Goal: Use online tool/utility: Utilize a website feature to perform a specific function

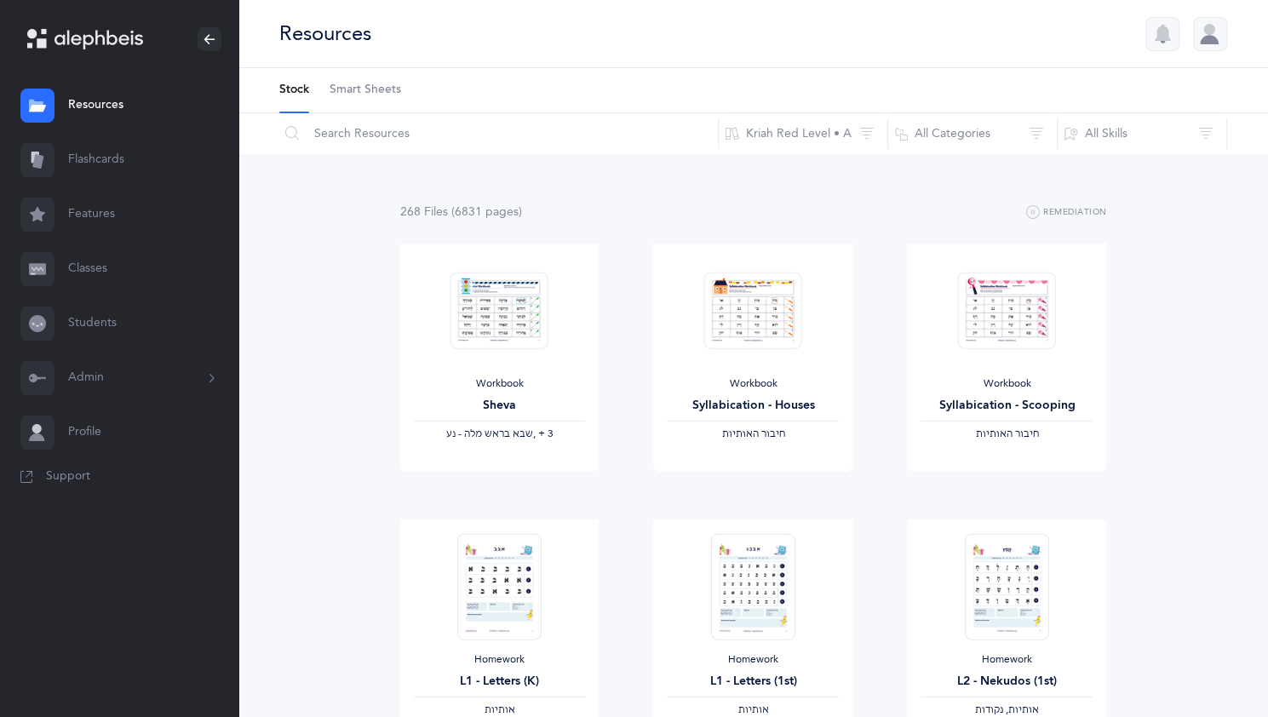
click at [108, 157] on link "Flashcards" at bounding box center [119, 160] width 238 height 55
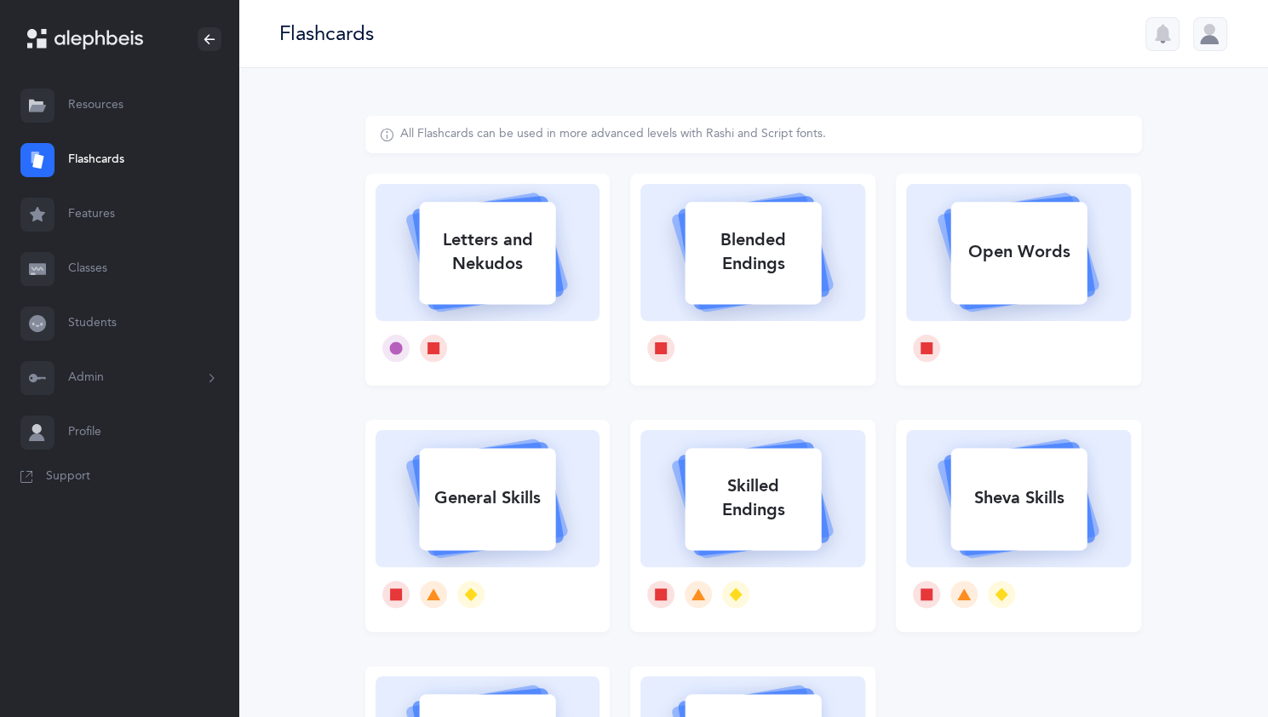
click at [472, 253] on div "Letters and Nekudos" at bounding box center [487, 252] width 136 height 68
select select
select select "single"
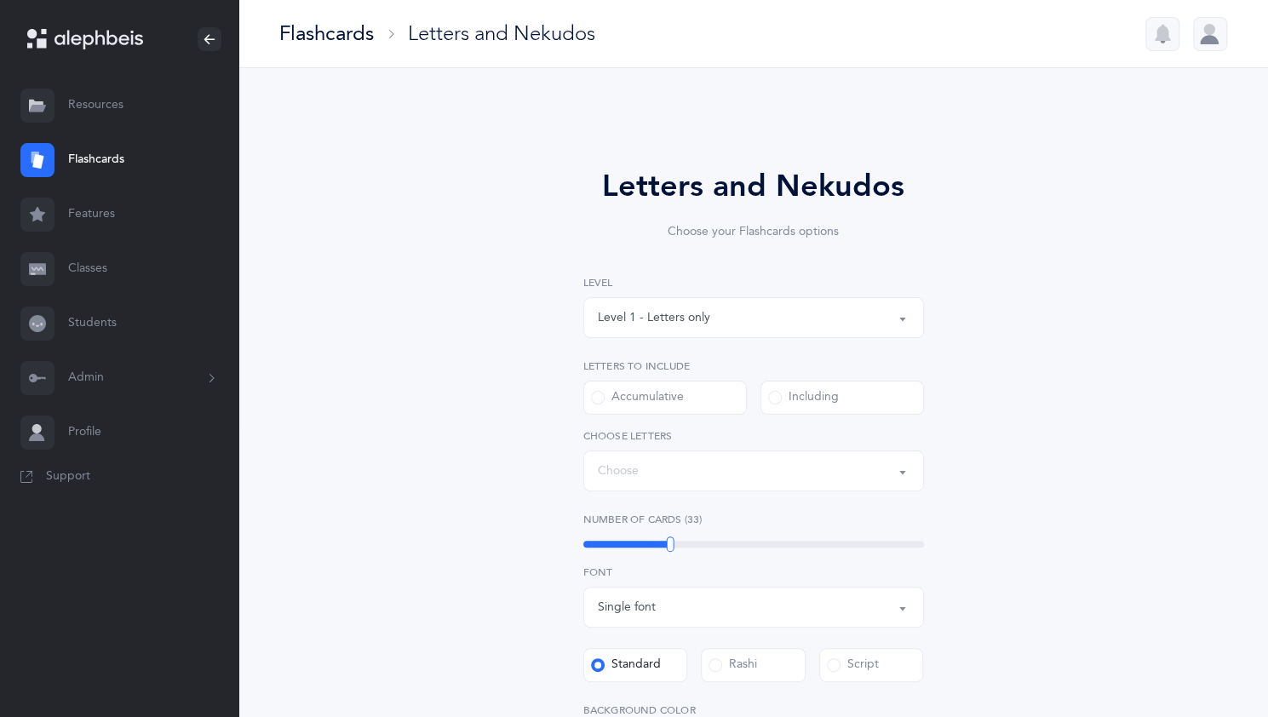
select select "27"
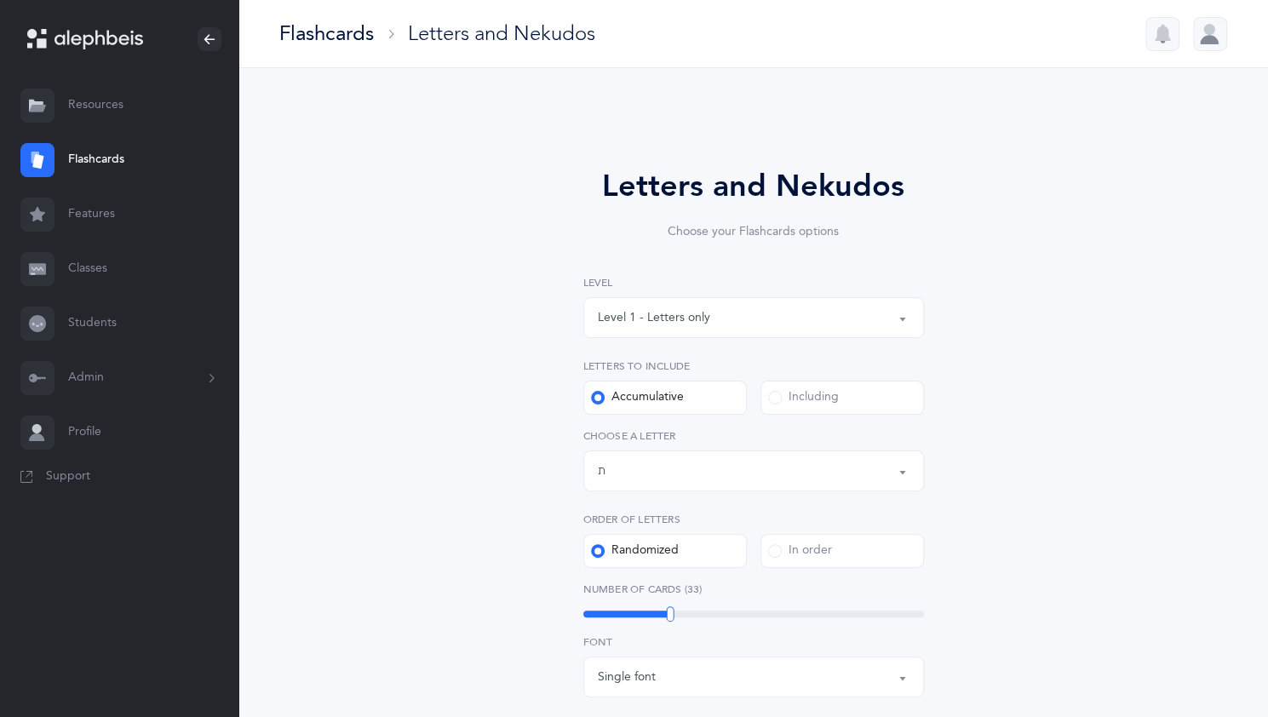
click at [896, 309] on button "Level 1 - Letters only" at bounding box center [753, 317] width 341 height 41
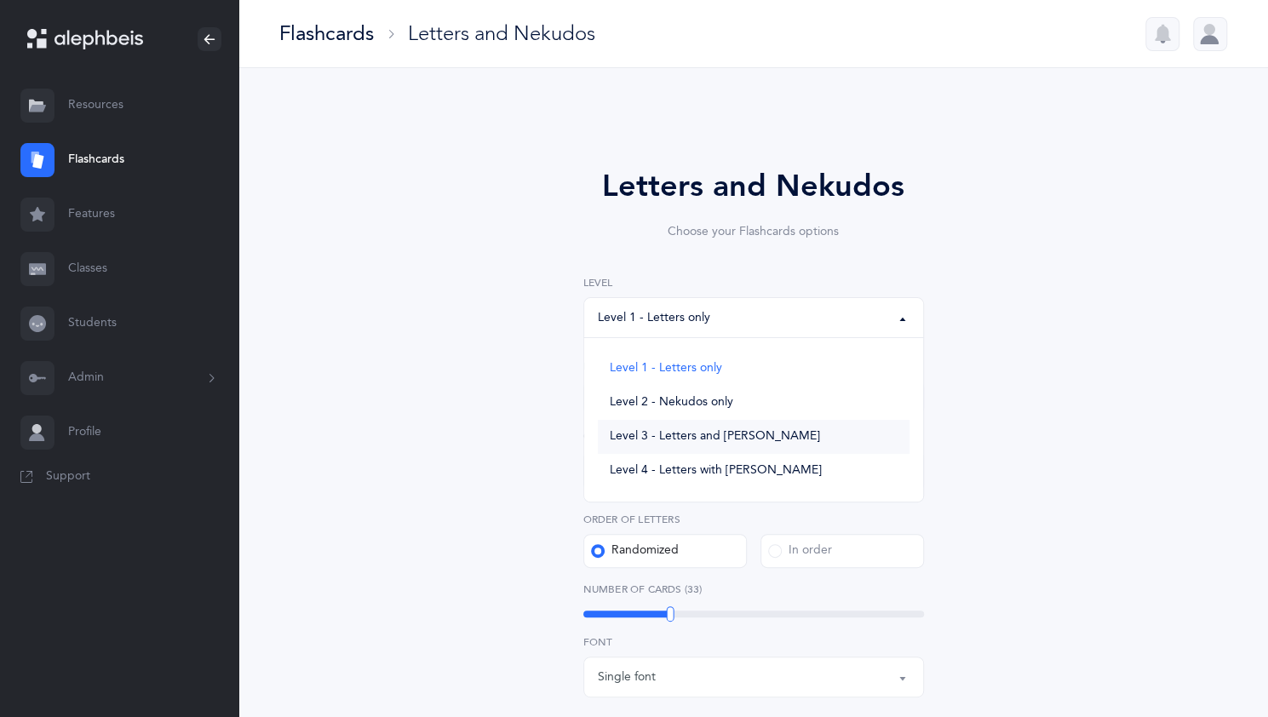
click at [784, 432] on link "Level 3 - Letters and [PERSON_NAME]" at bounding box center [754, 437] width 312 height 34
select select "3"
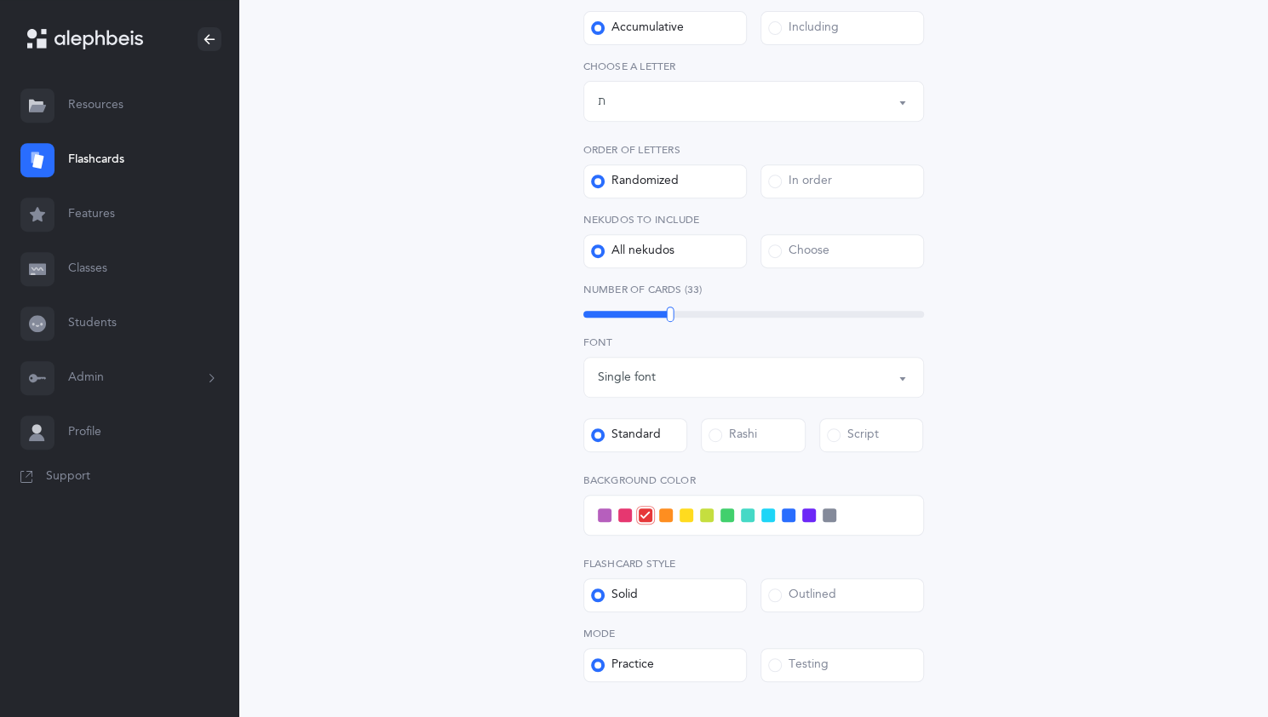
scroll to position [371, 0]
click at [767, 514] on span at bounding box center [768, 514] width 14 height 14
click at [0, 0] on input "checkbox" at bounding box center [0, 0] width 0 height 0
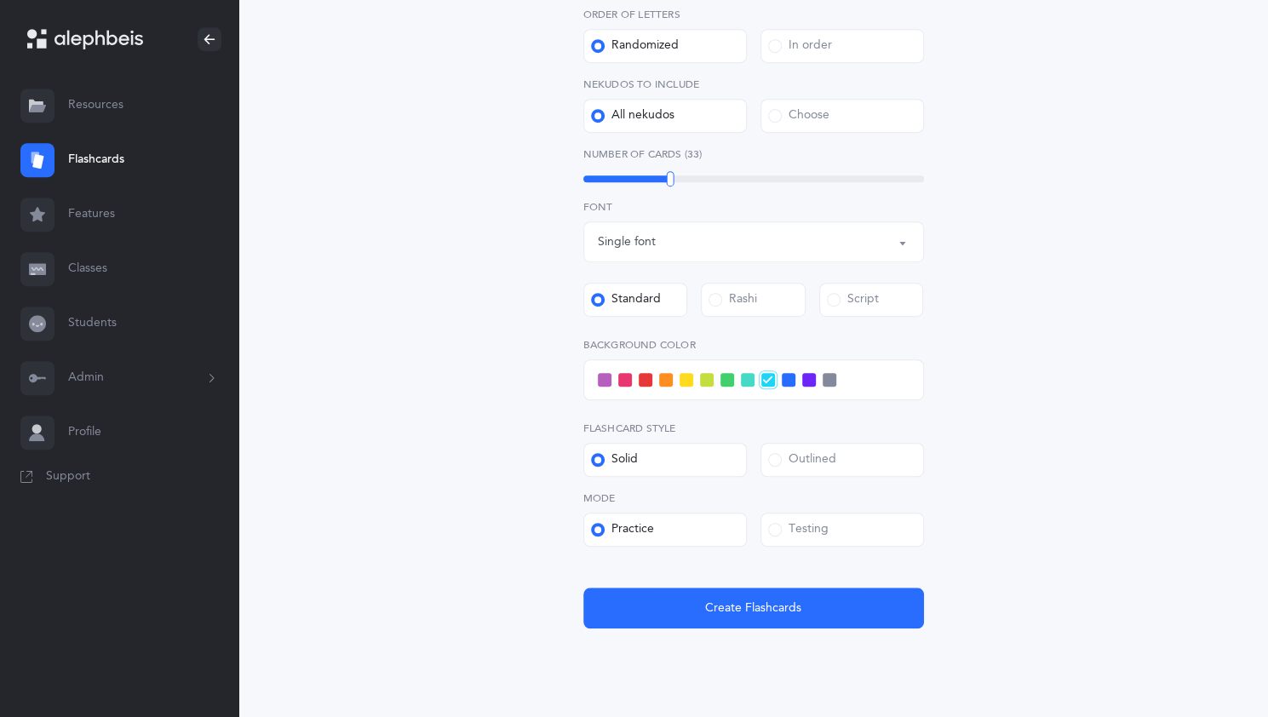
scroll to position [553, 0]
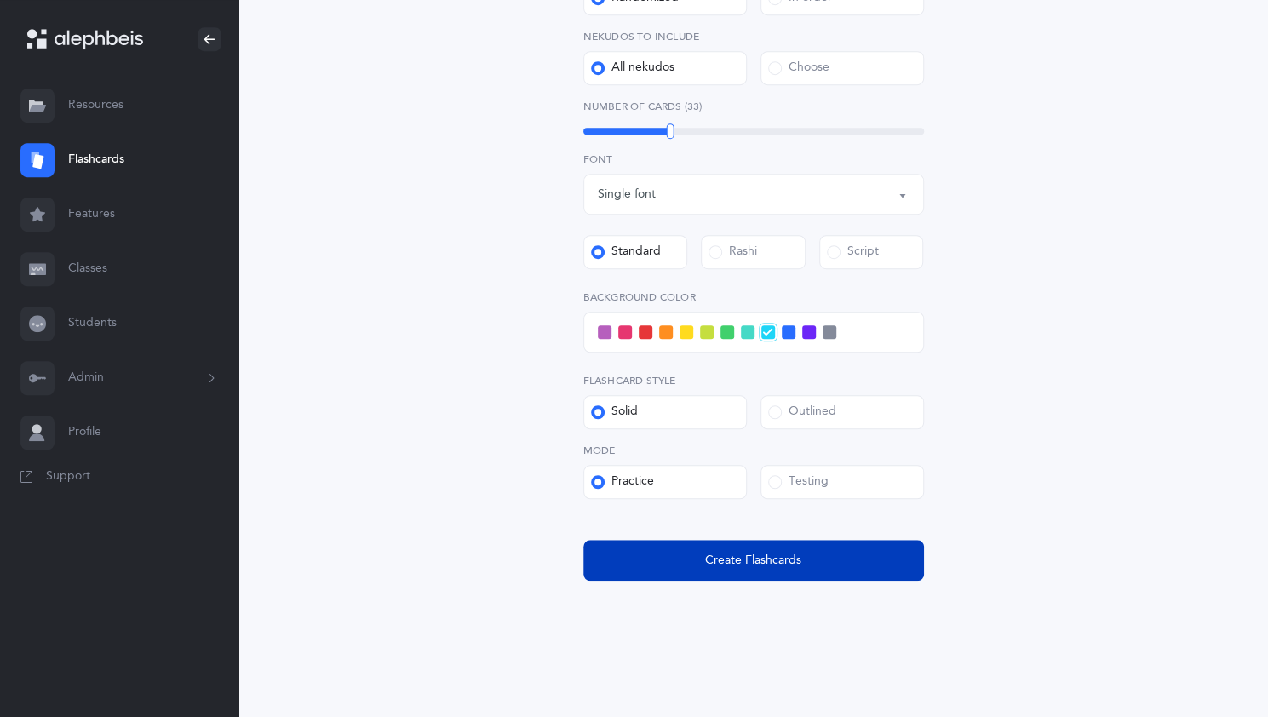
click at [753, 562] on span "Create Flashcards" at bounding box center [753, 561] width 96 height 18
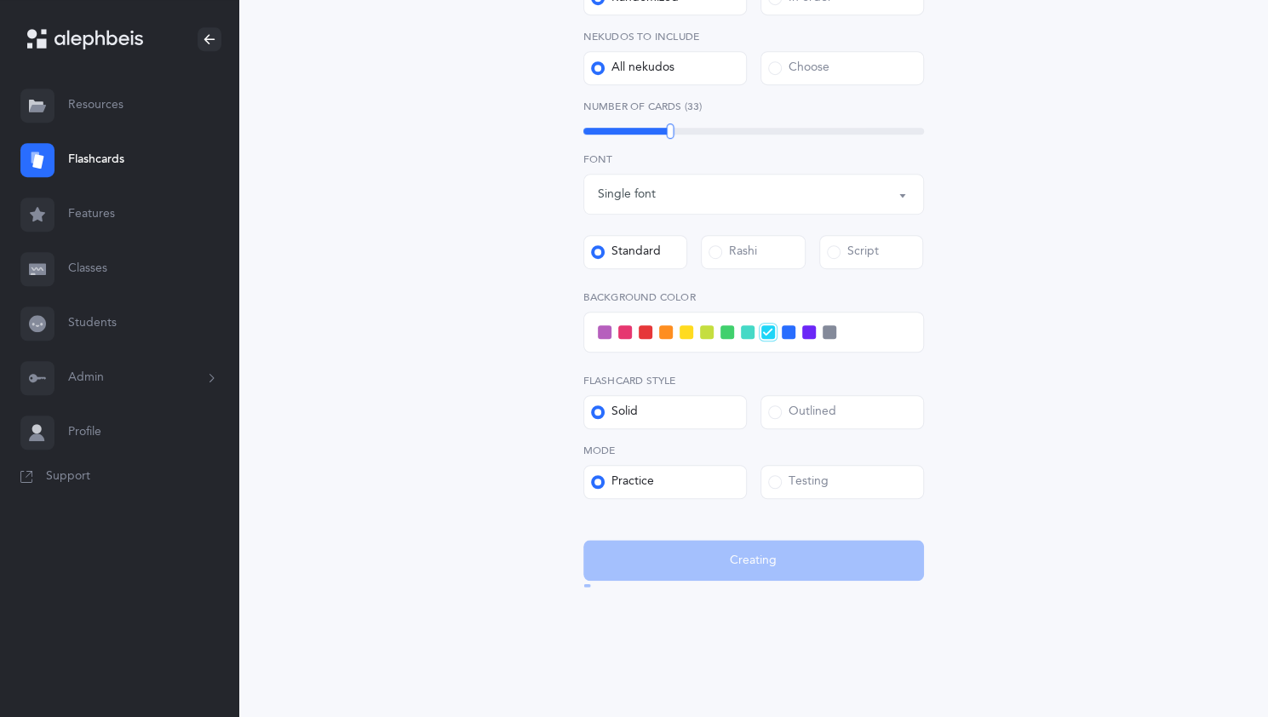
scroll to position [0, 0]
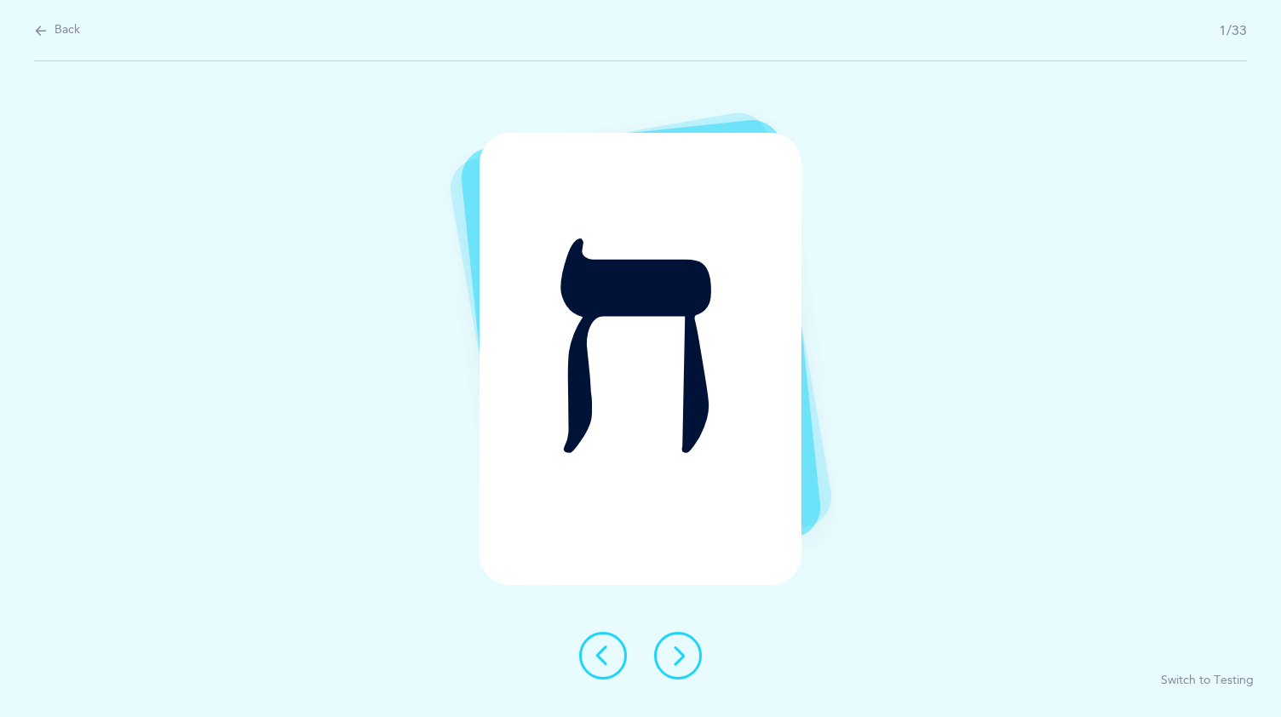
click at [675, 653] on icon at bounding box center [678, 656] width 20 height 20
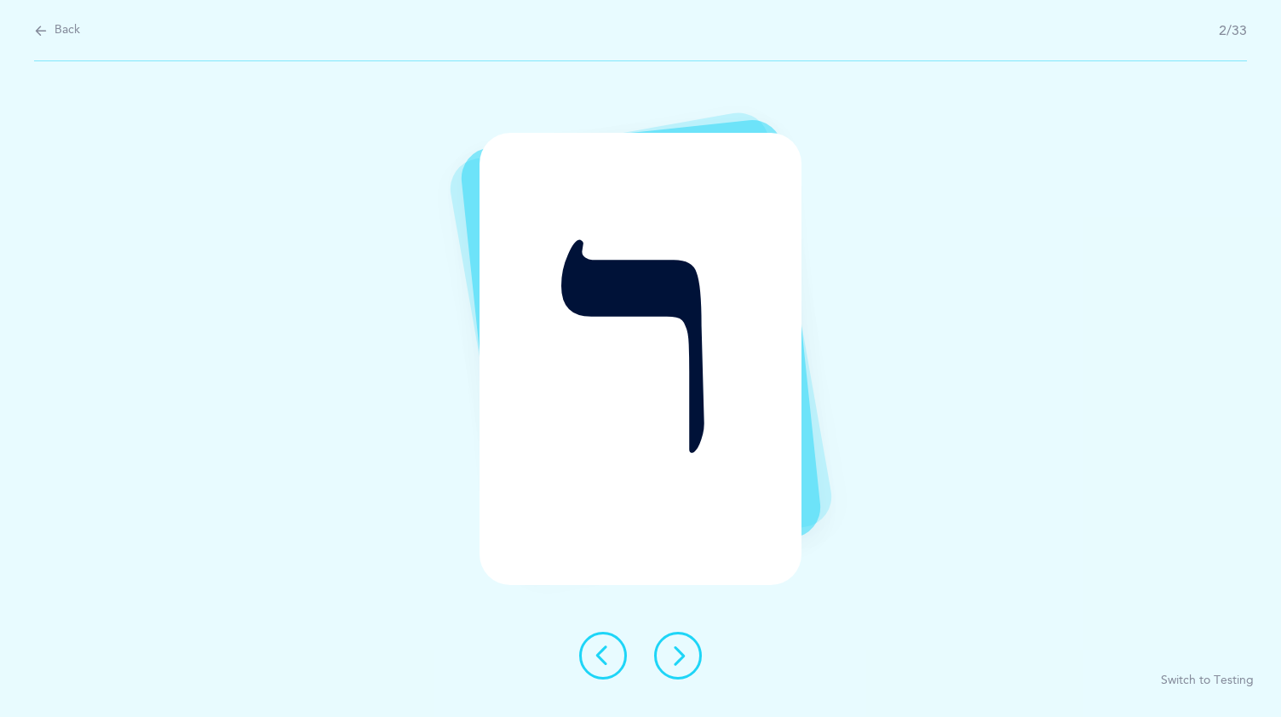
click at [669, 655] on icon at bounding box center [678, 656] width 20 height 20
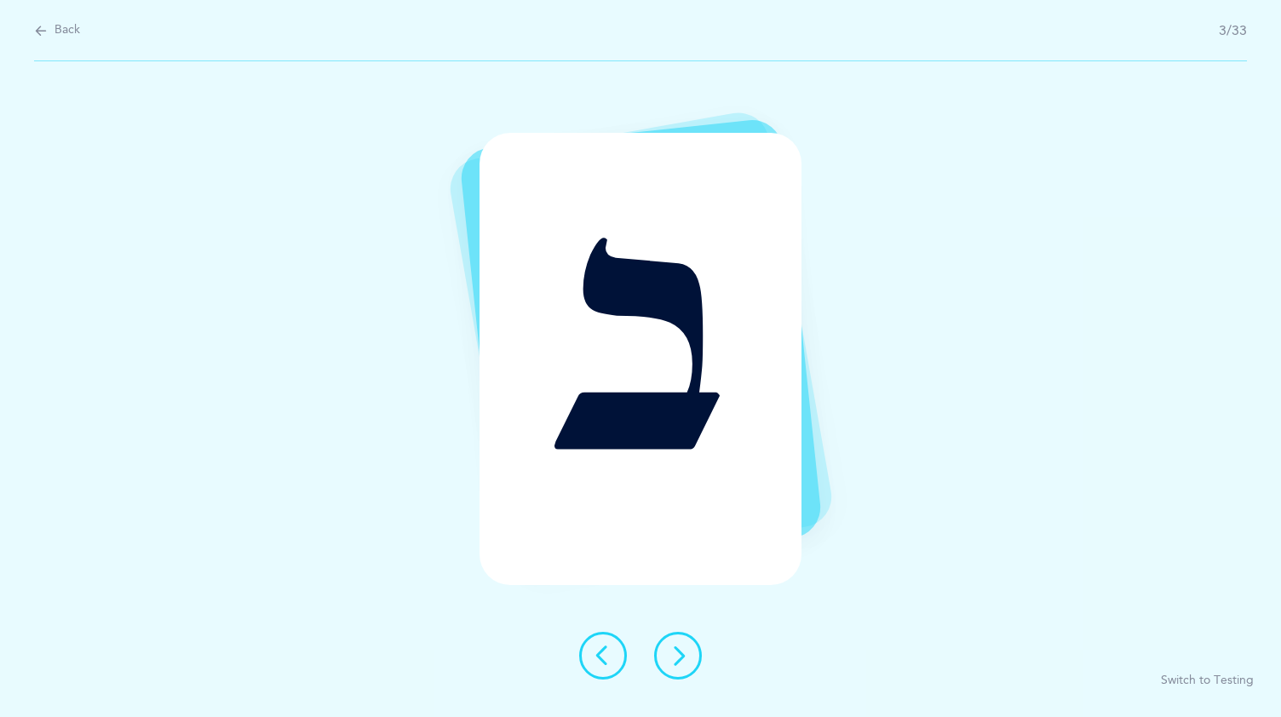
click at [669, 655] on icon at bounding box center [678, 656] width 20 height 20
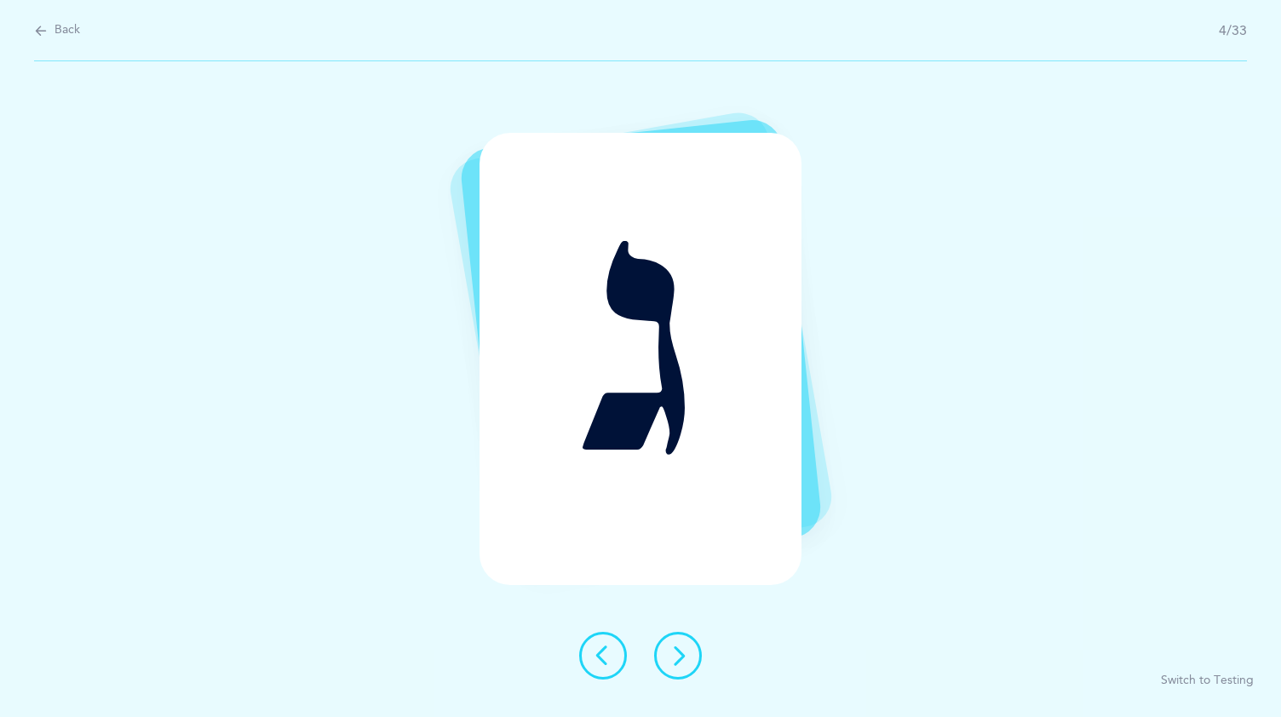
click at [669, 655] on icon at bounding box center [678, 656] width 20 height 20
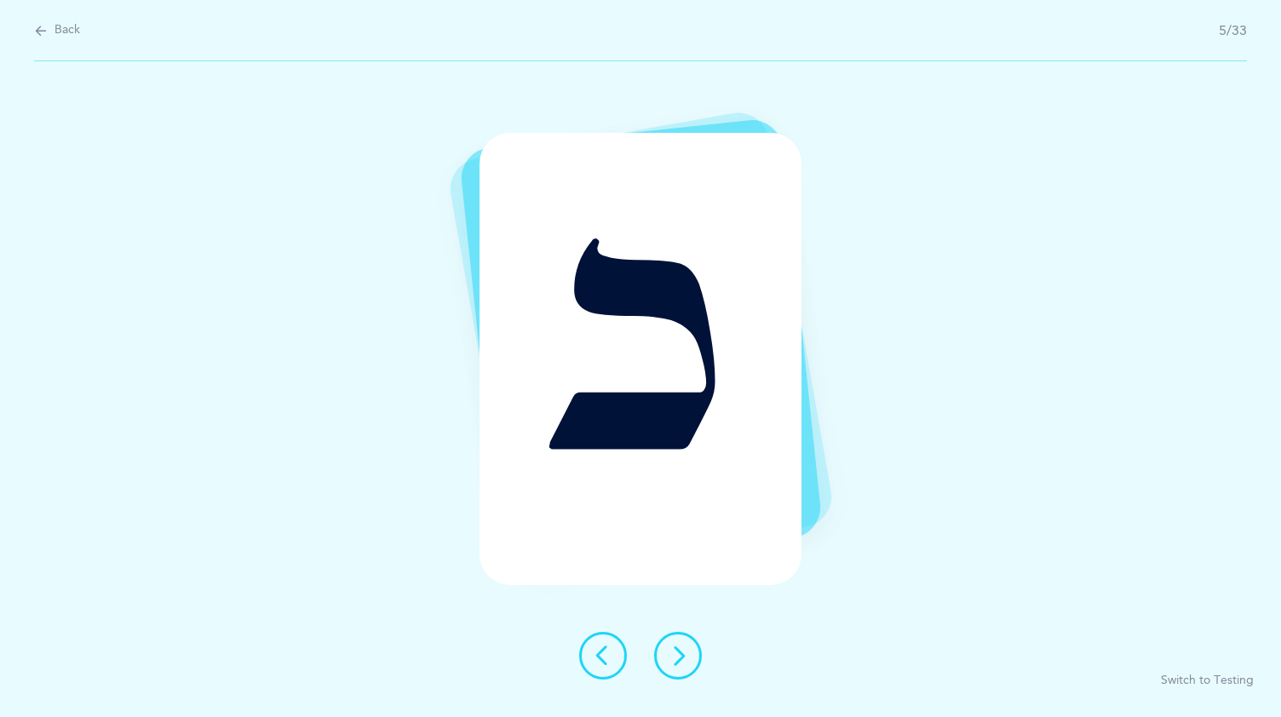
click at [669, 655] on icon at bounding box center [678, 656] width 20 height 20
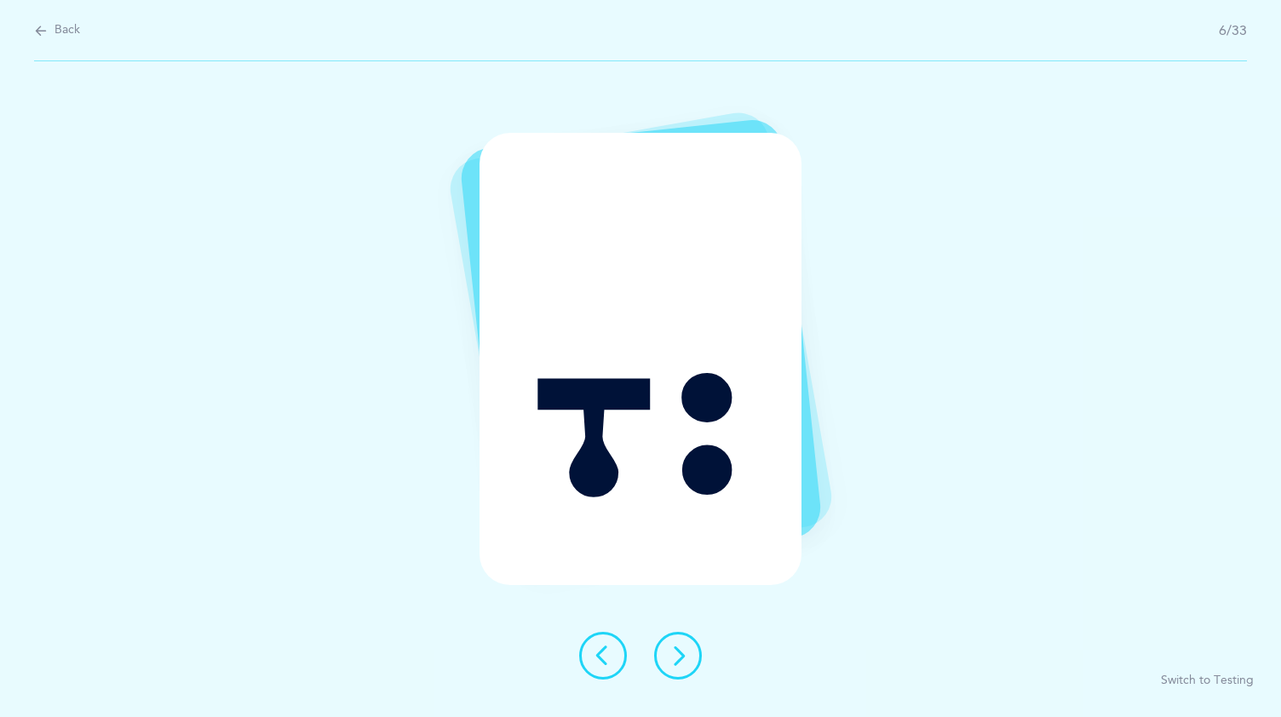
click at [665, 648] on button at bounding box center [678, 656] width 48 height 48
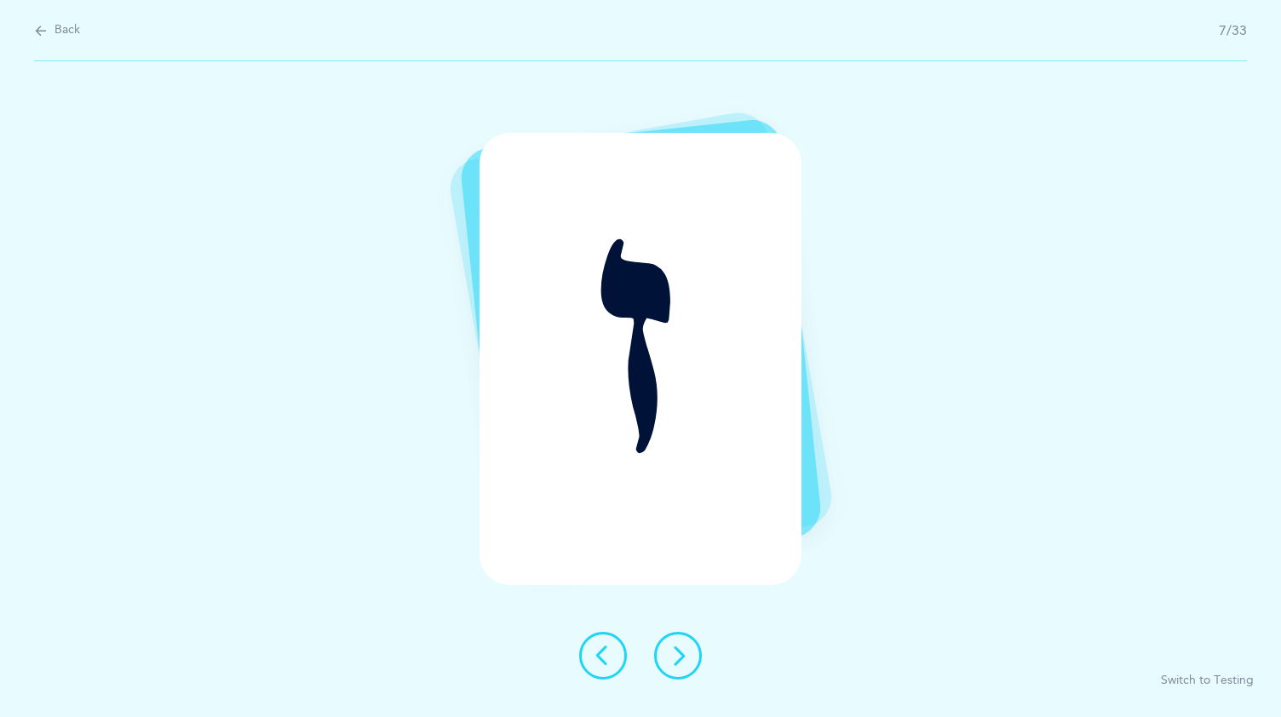
click at [665, 648] on button at bounding box center [678, 656] width 48 height 48
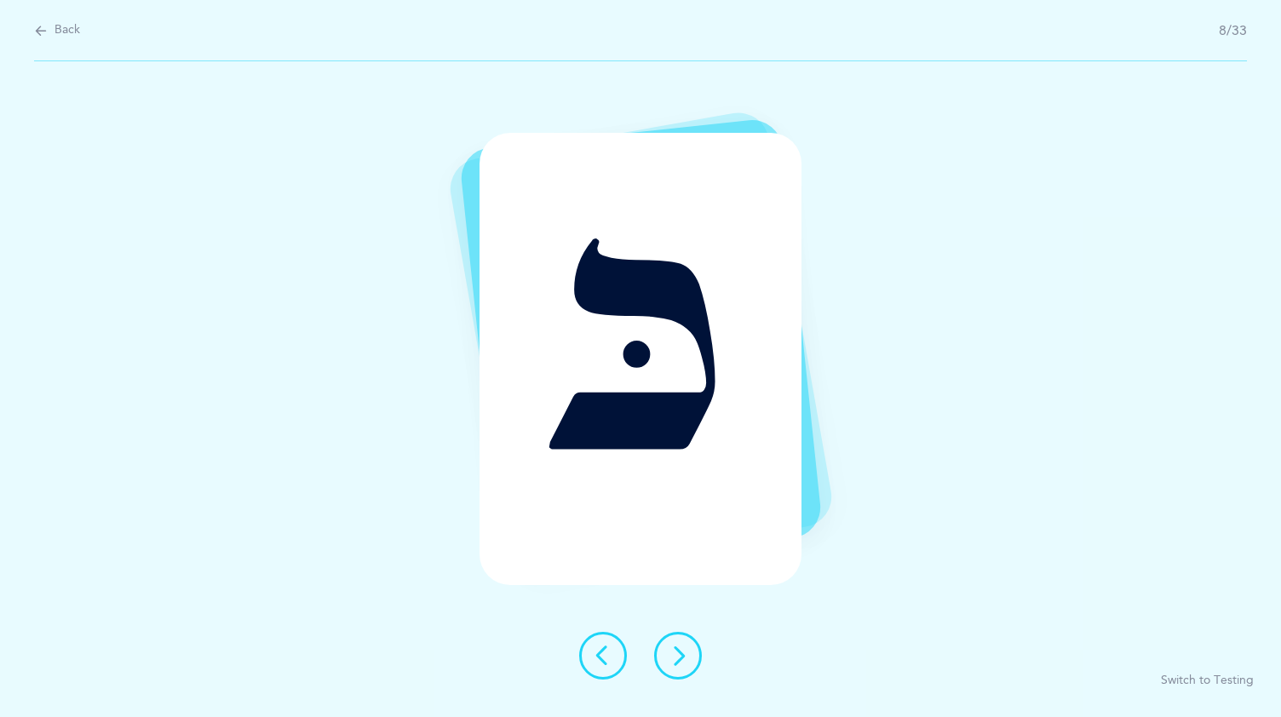
click at [665, 648] on button at bounding box center [678, 656] width 48 height 48
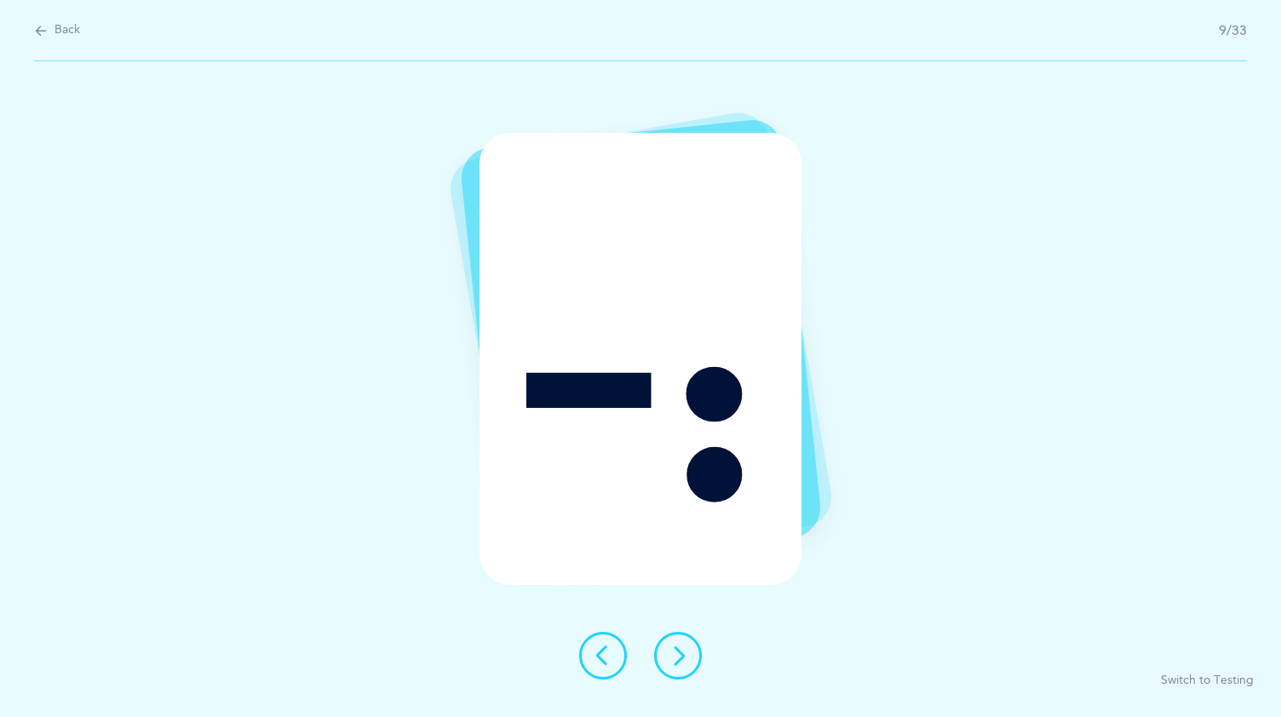
click at [666, 646] on button at bounding box center [678, 656] width 48 height 48
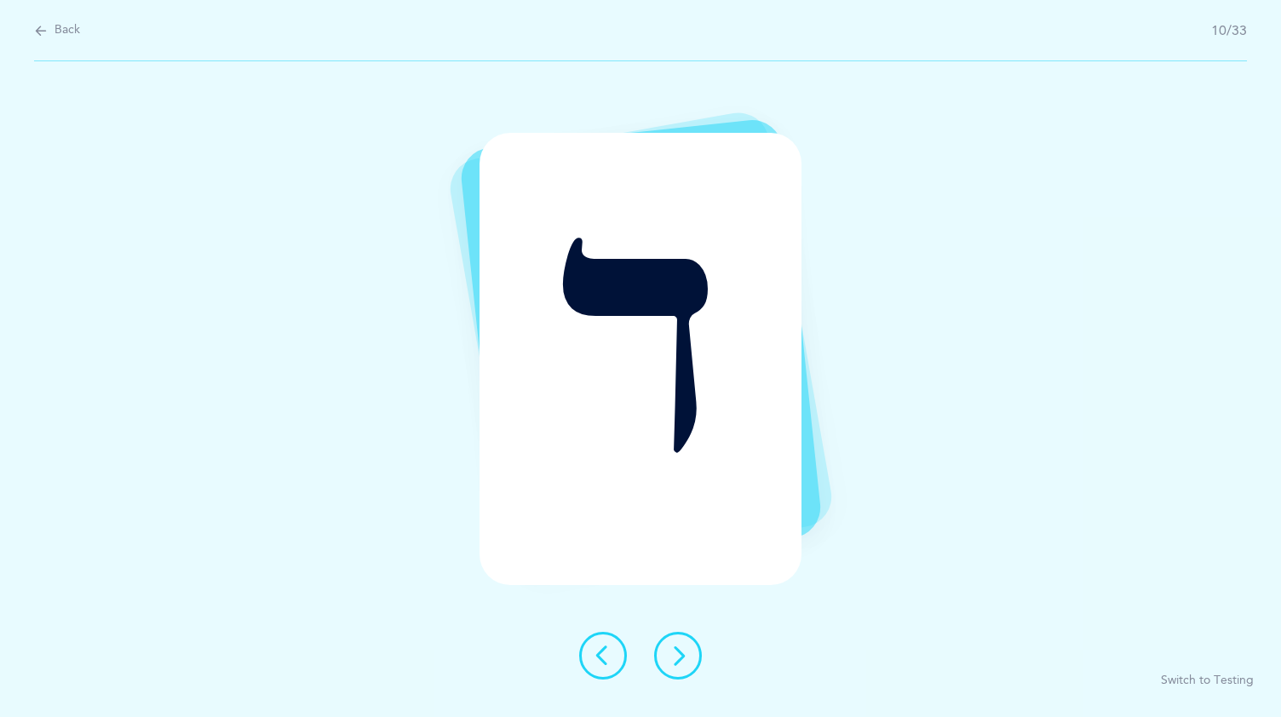
click at [666, 646] on button at bounding box center [678, 656] width 48 height 48
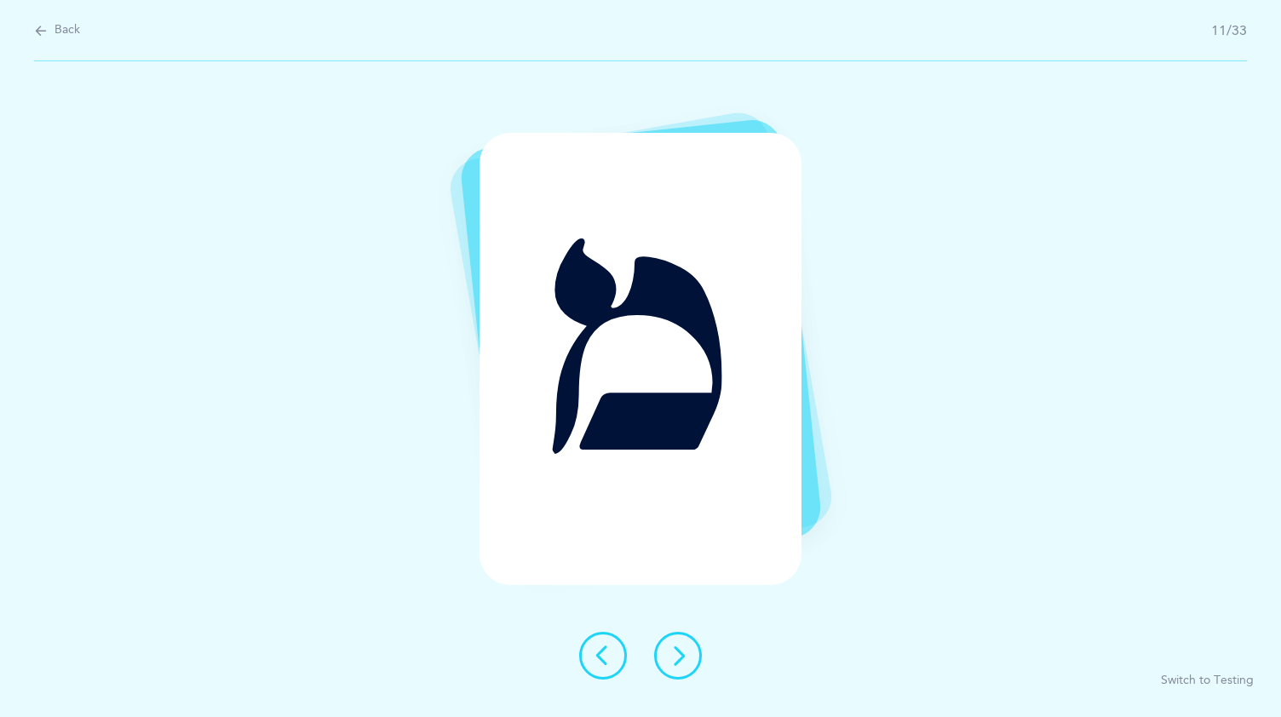
click at [666, 646] on button at bounding box center [678, 656] width 48 height 48
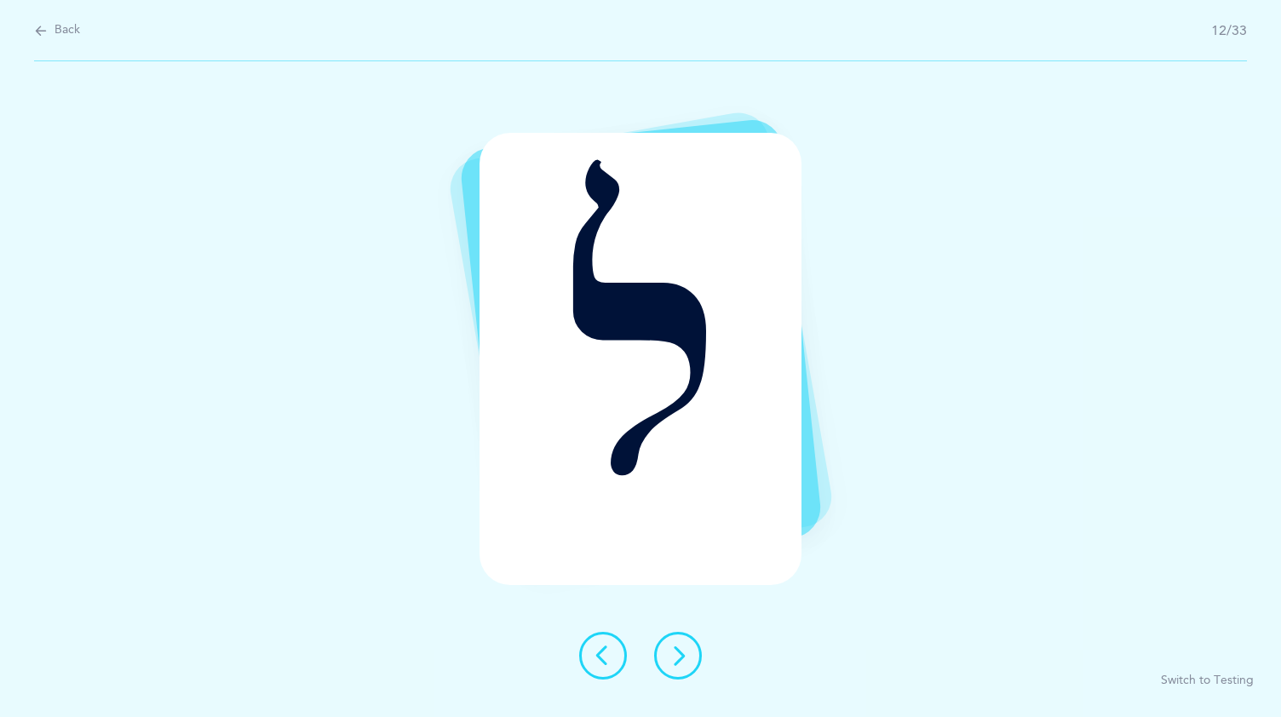
click at [666, 646] on button at bounding box center [678, 656] width 48 height 48
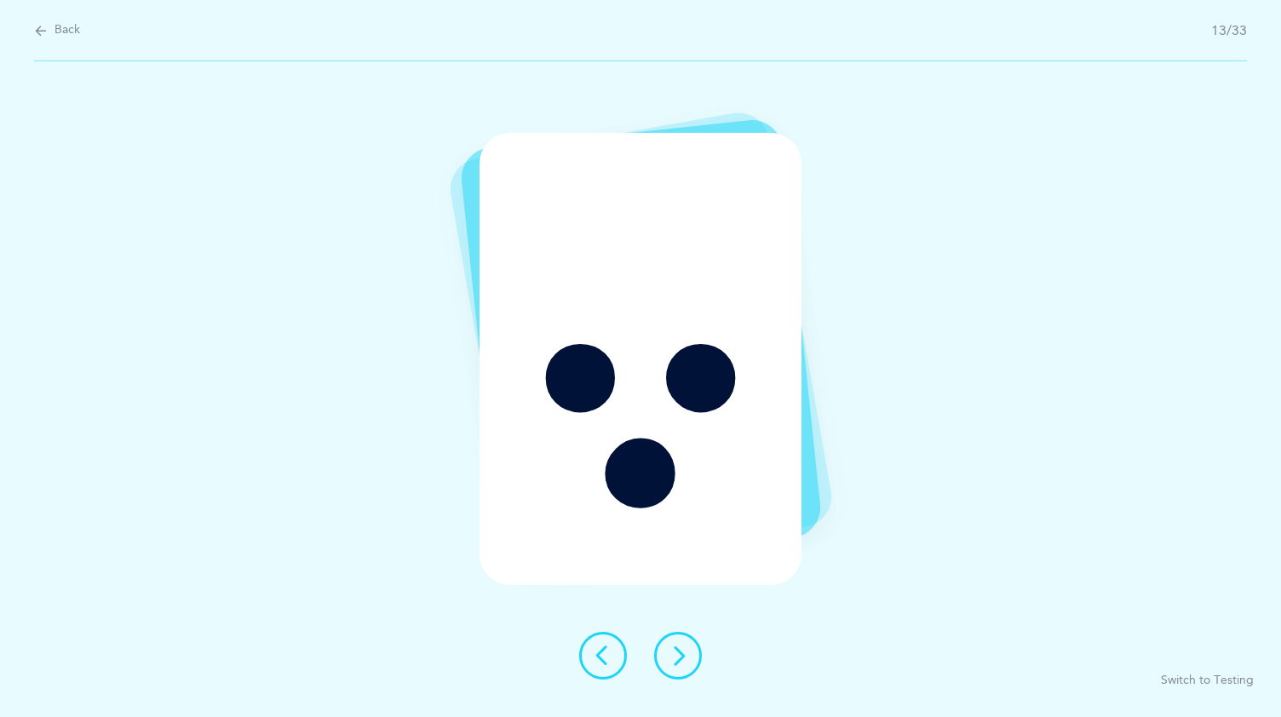
click at [666, 646] on button at bounding box center [678, 656] width 48 height 48
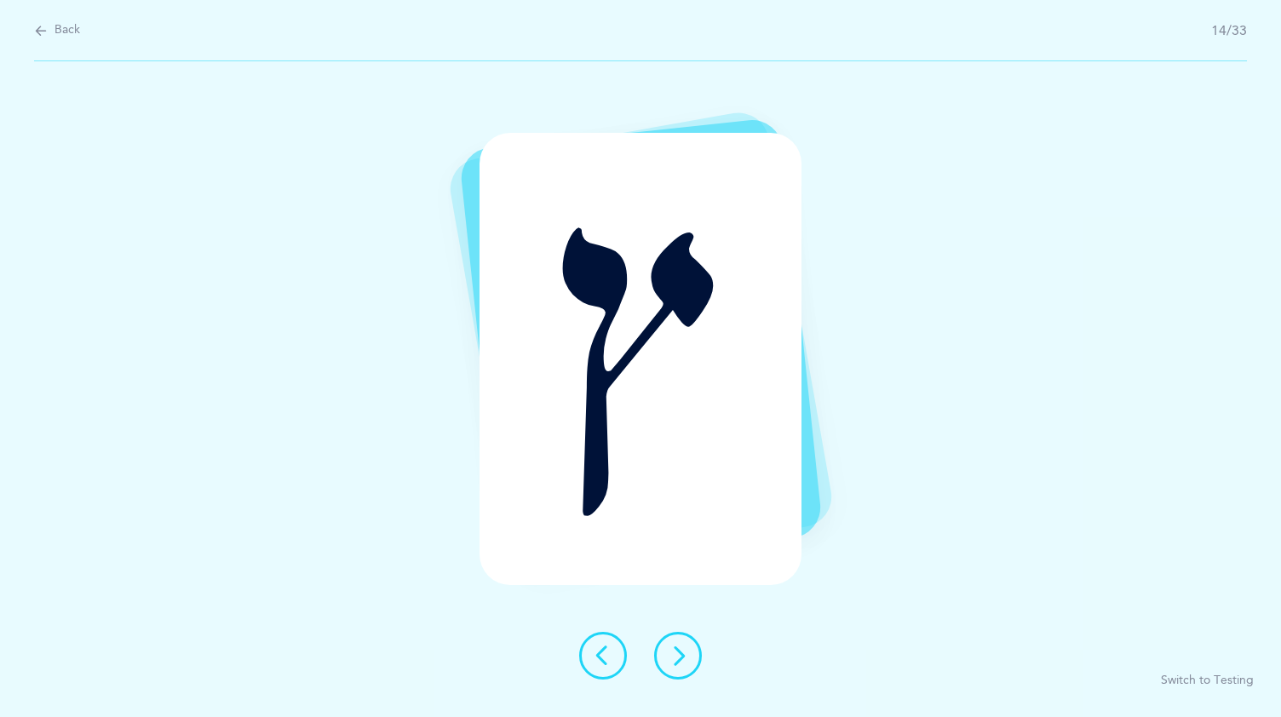
click at [666, 646] on button at bounding box center [678, 656] width 48 height 48
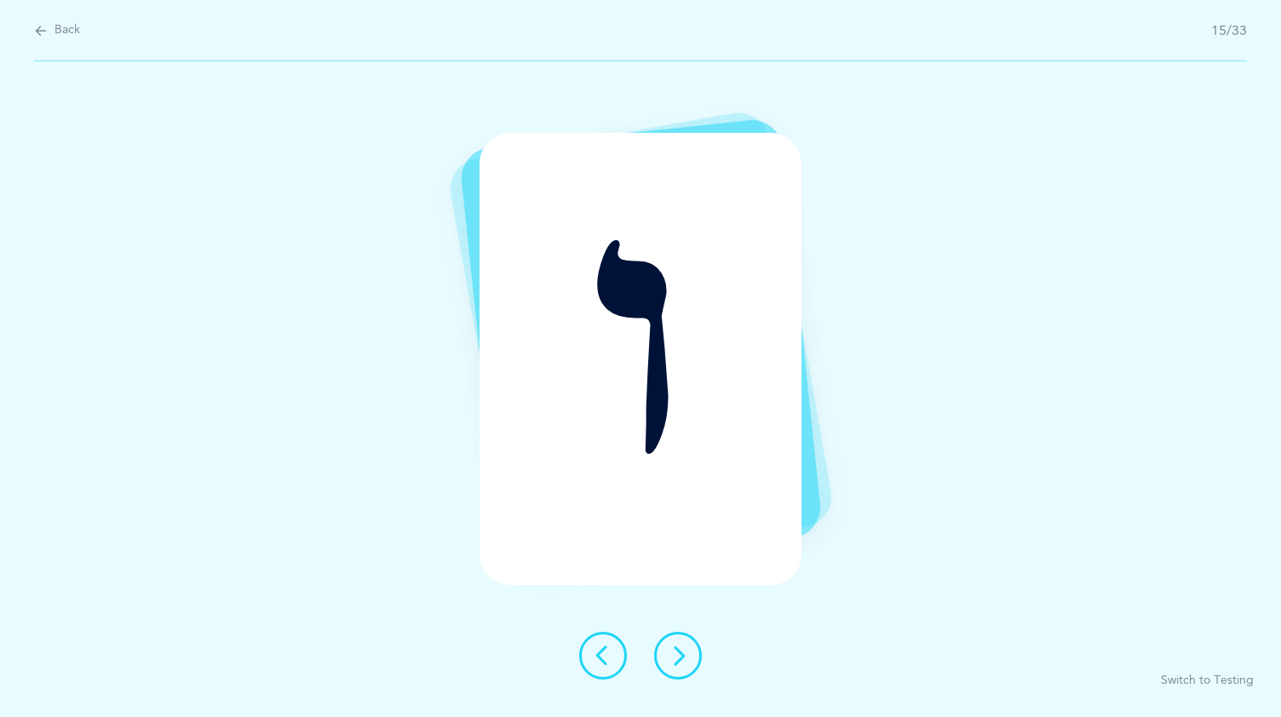
click at [666, 646] on button at bounding box center [678, 656] width 48 height 48
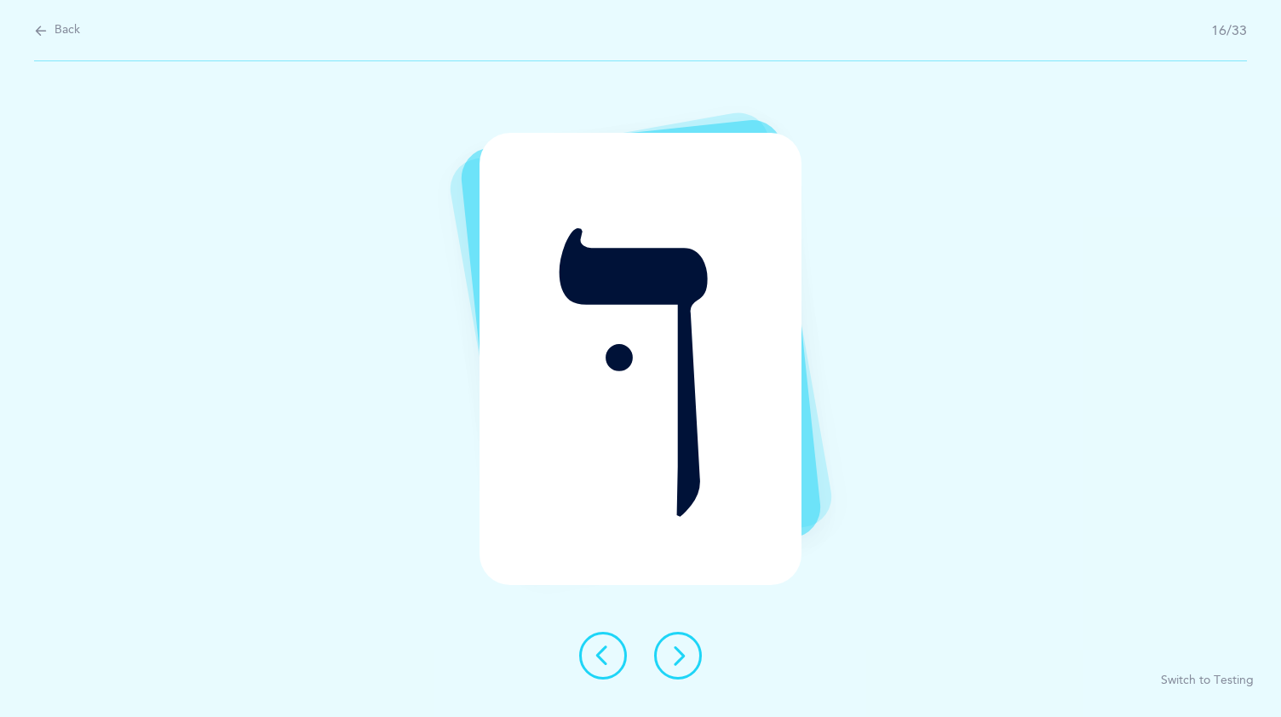
click at [666, 646] on button at bounding box center [678, 656] width 48 height 48
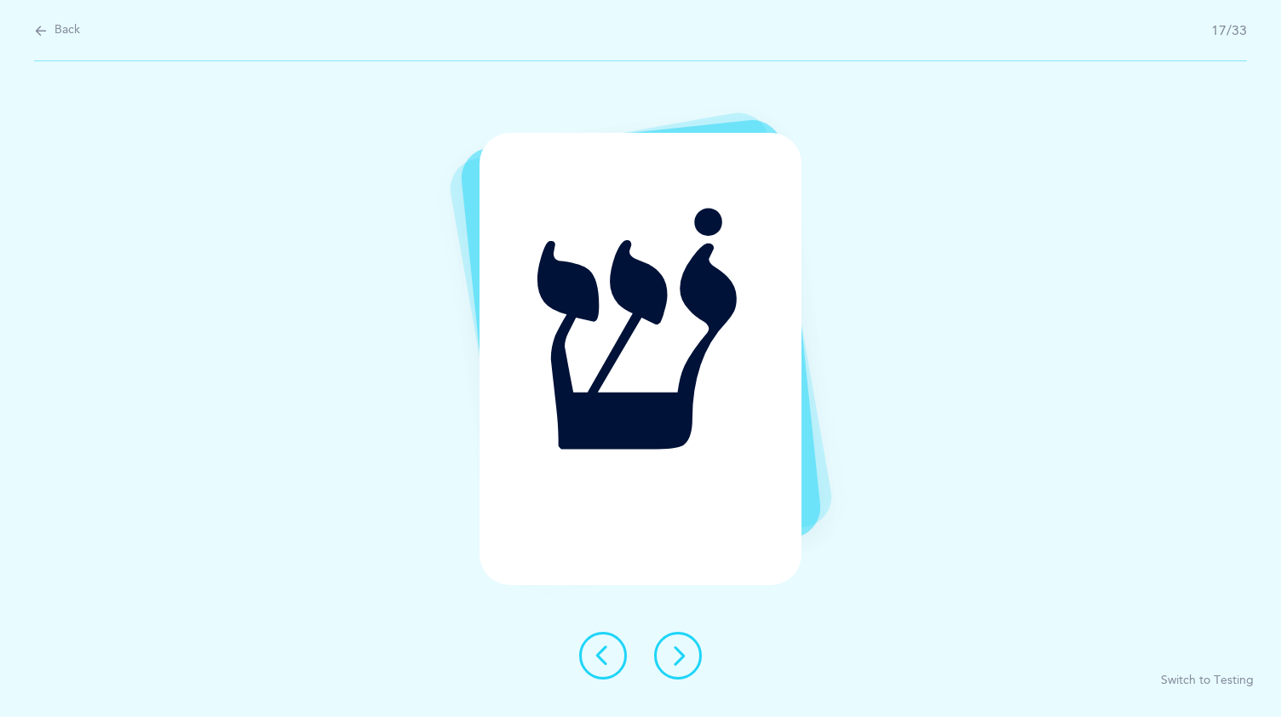
click at [666, 646] on button at bounding box center [678, 656] width 48 height 48
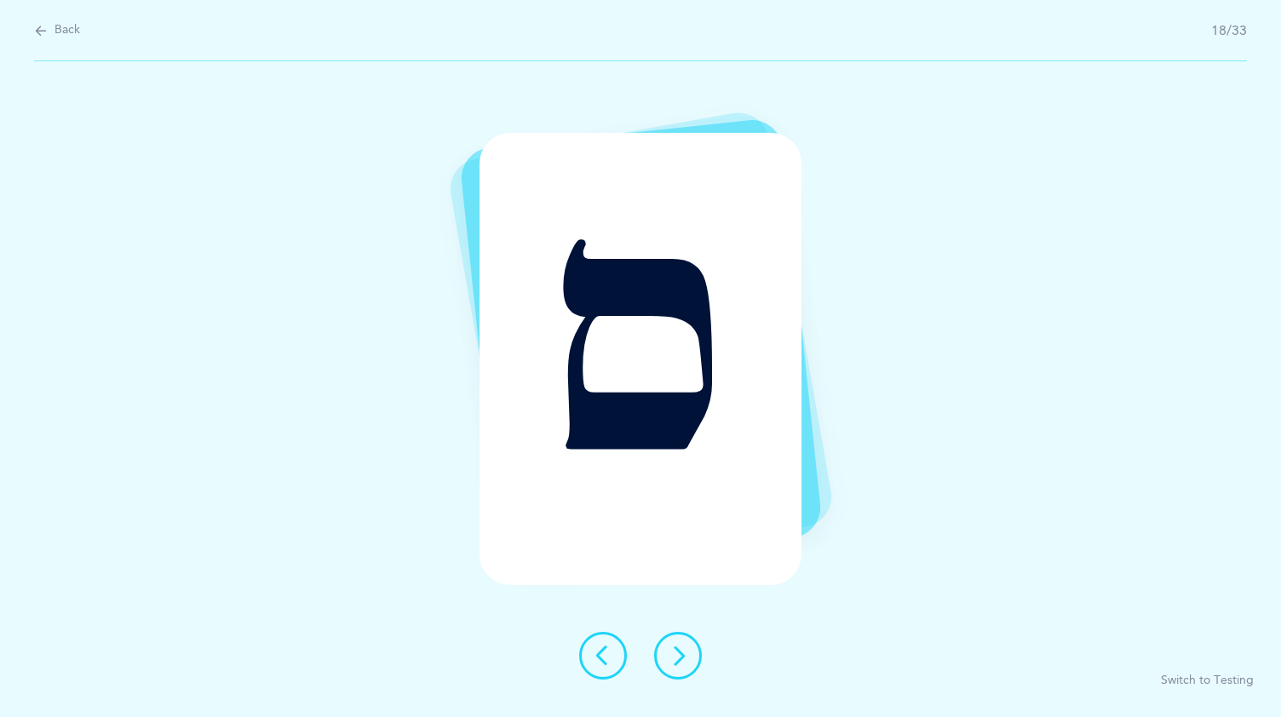
click at [666, 646] on button at bounding box center [678, 656] width 48 height 48
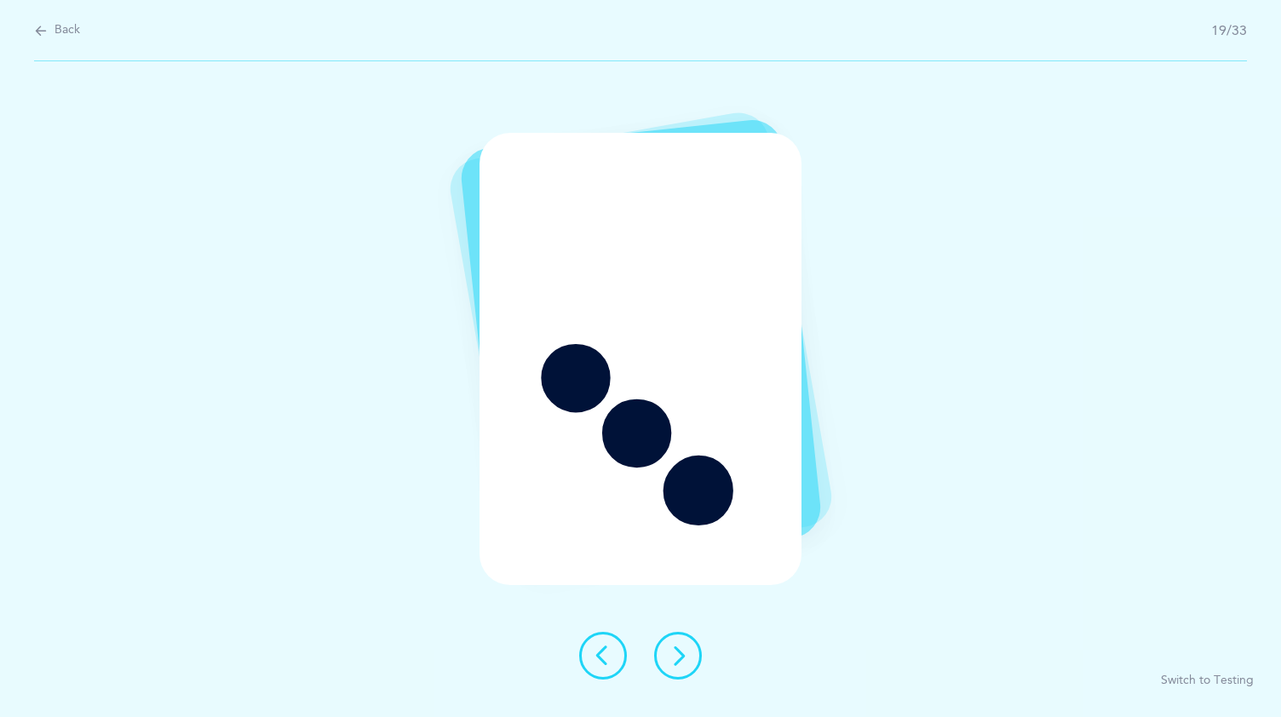
click at [677, 652] on icon at bounding box center [678, 656] width 20 height 20
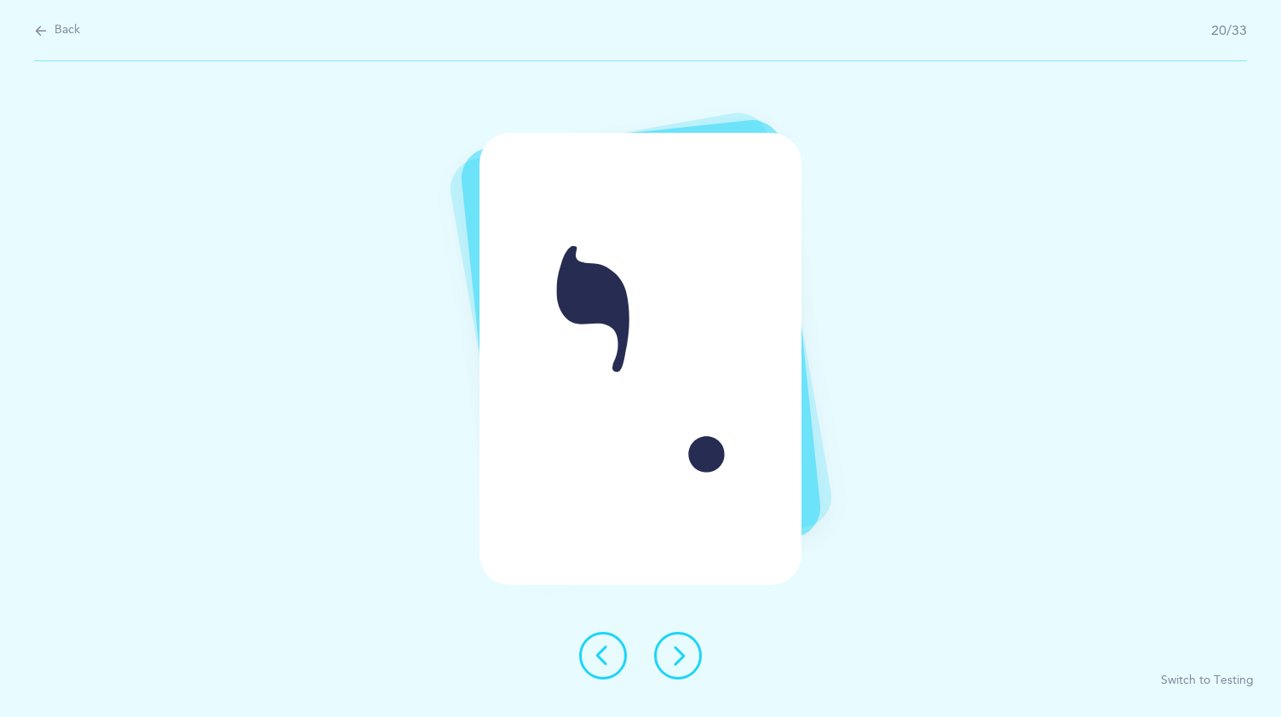
click at [675, 651] on icon at bounding box center [678, 656] width 20 height 20
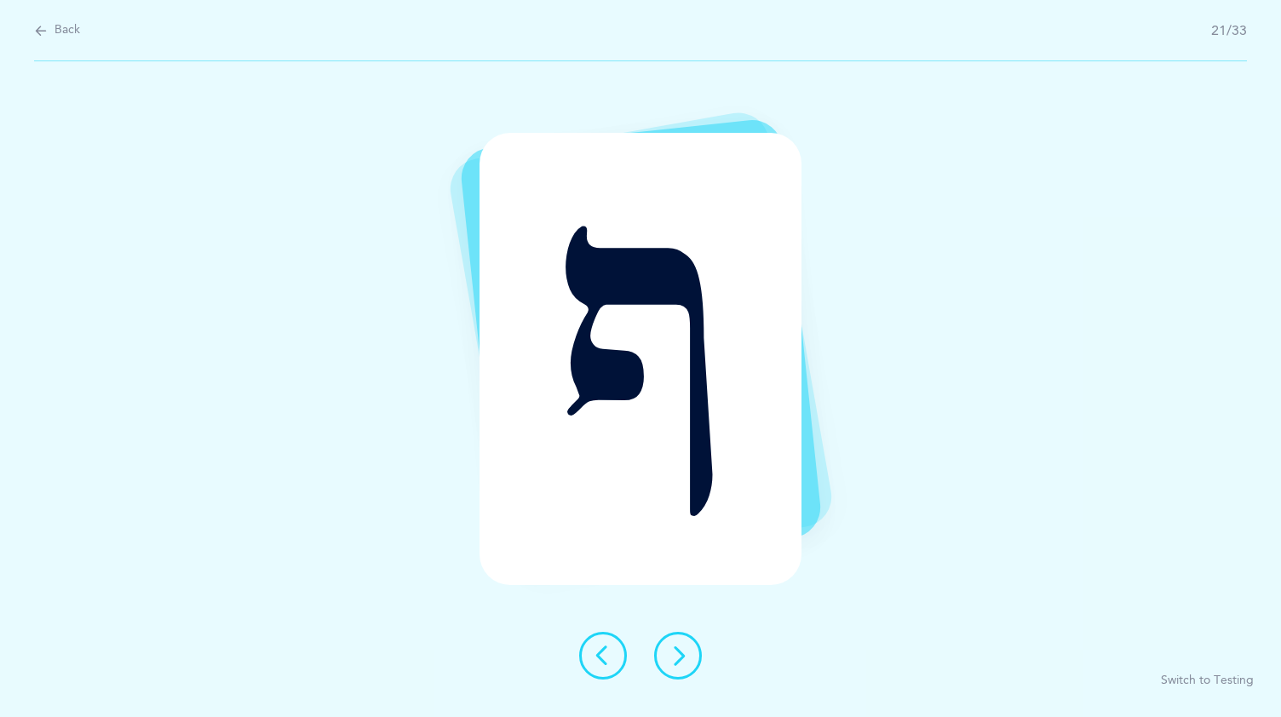
click at [675, 651] on icon at bounding box center [678, 656] width 20 height 20
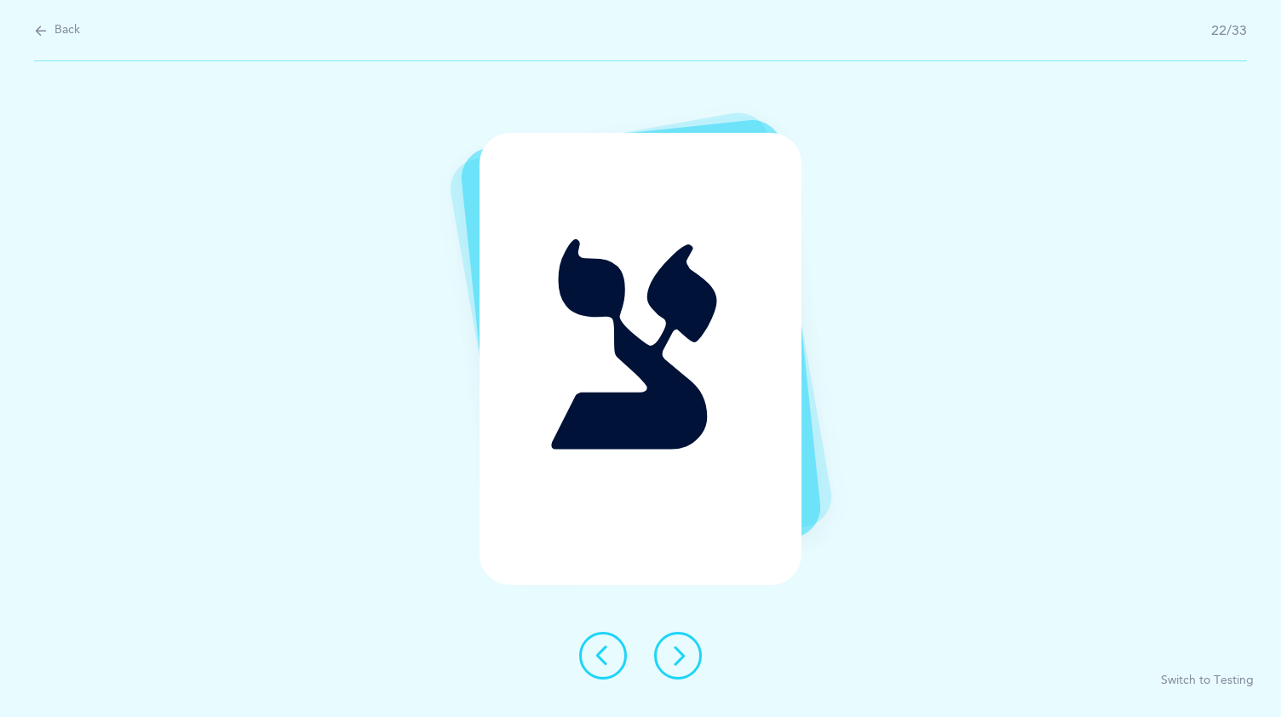
click at [675, 651] on icon at bounding box center [678, 656] width 20 height 20
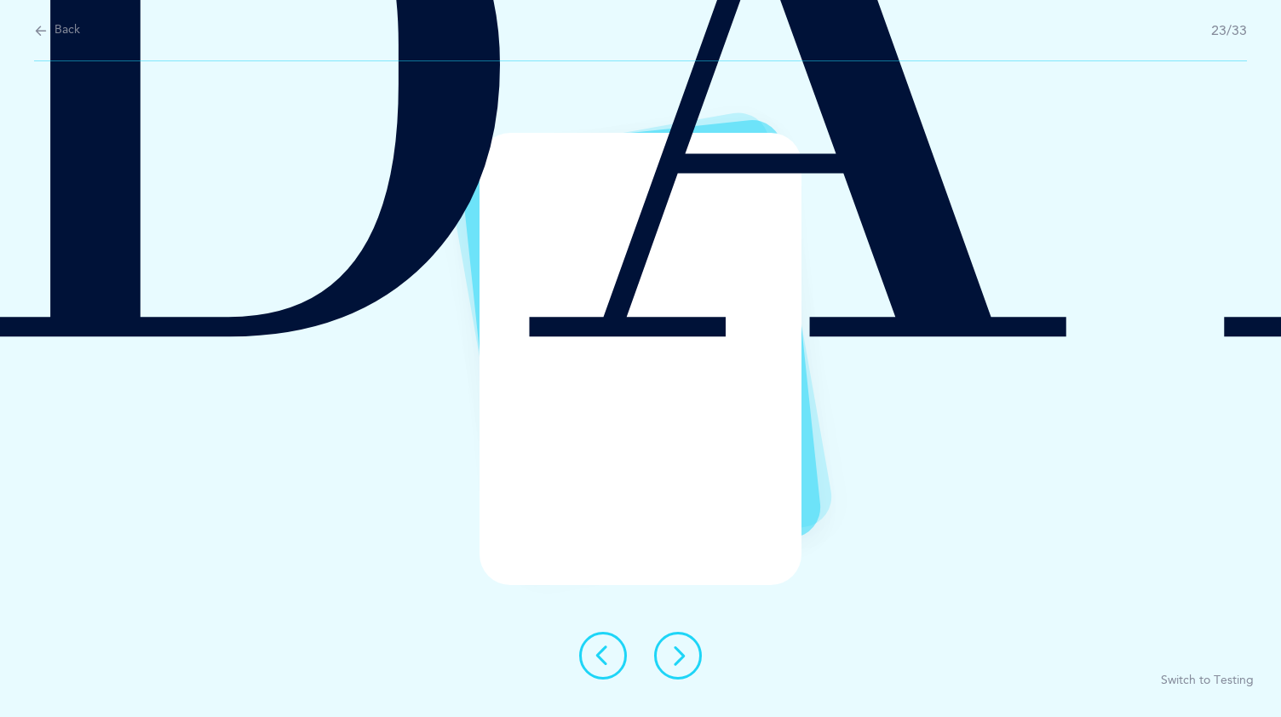
click at [679, 650] on icon at bounding box center [678, 656] width 20 height 20
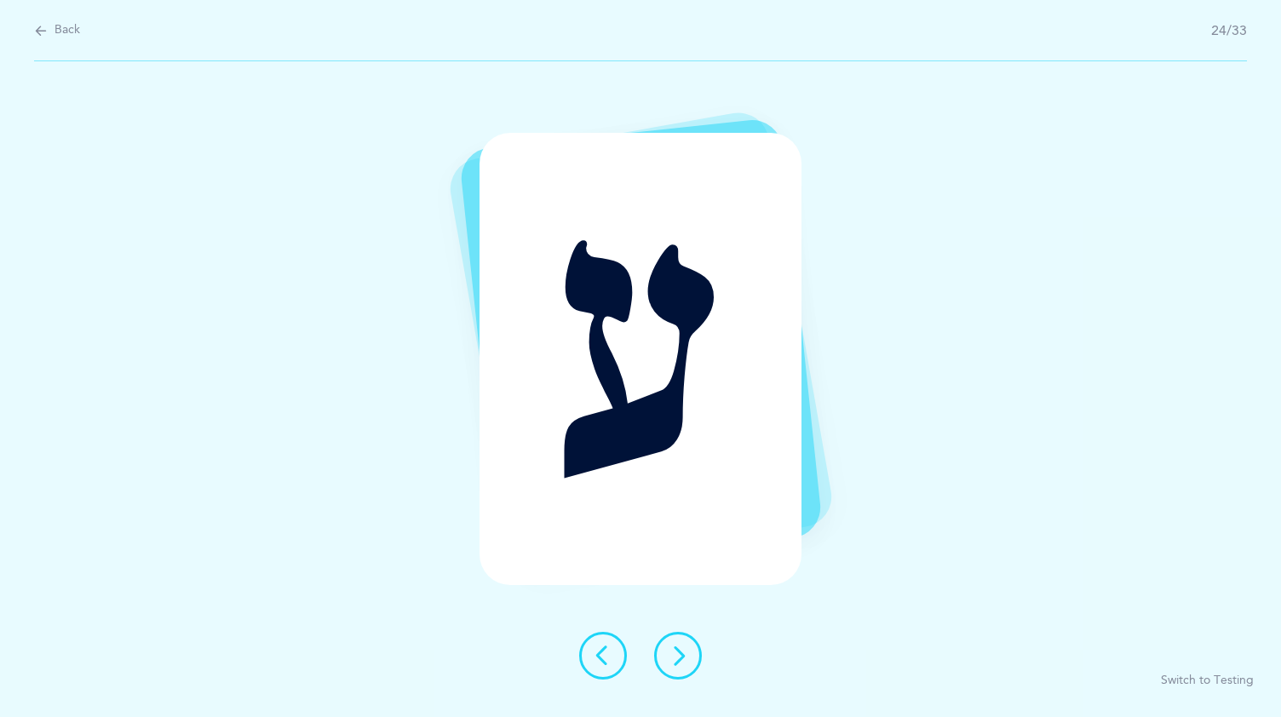
click at [679, 650] on icon at bounding box center [678, 656] width 20 height 20
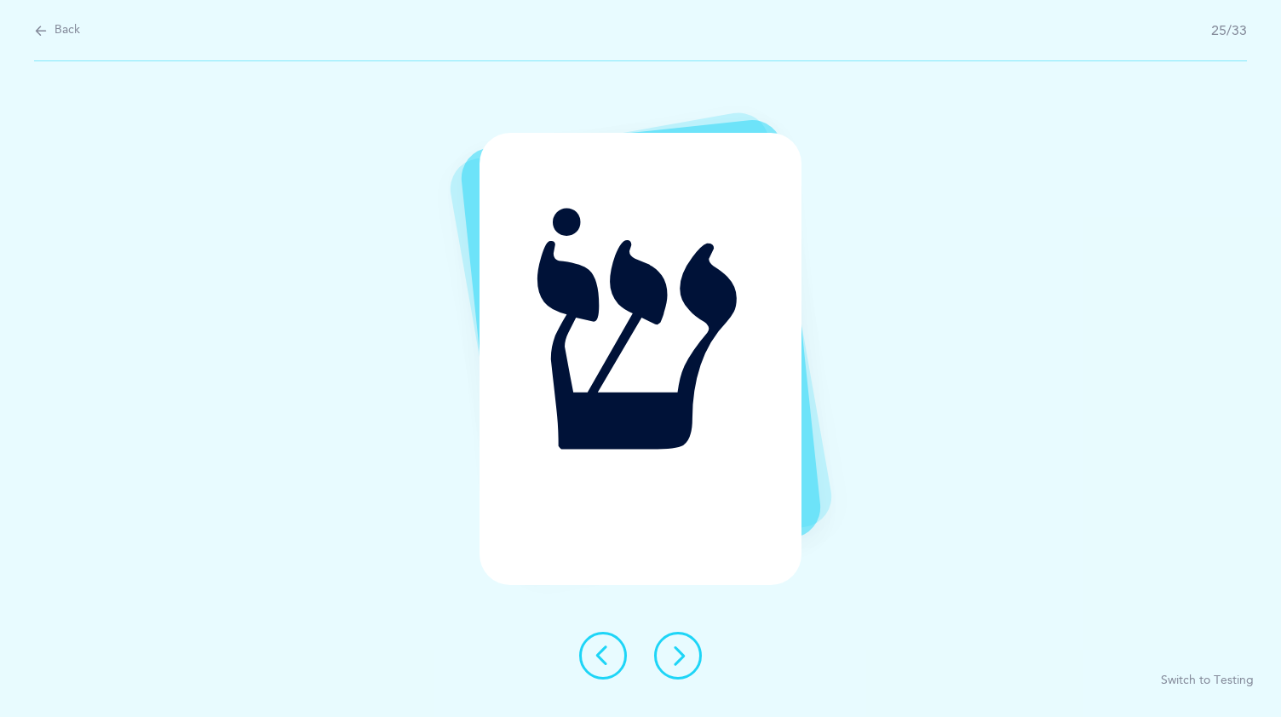
click at [679, 650] on icon at bounding box center [678, 656] width 20 height 20
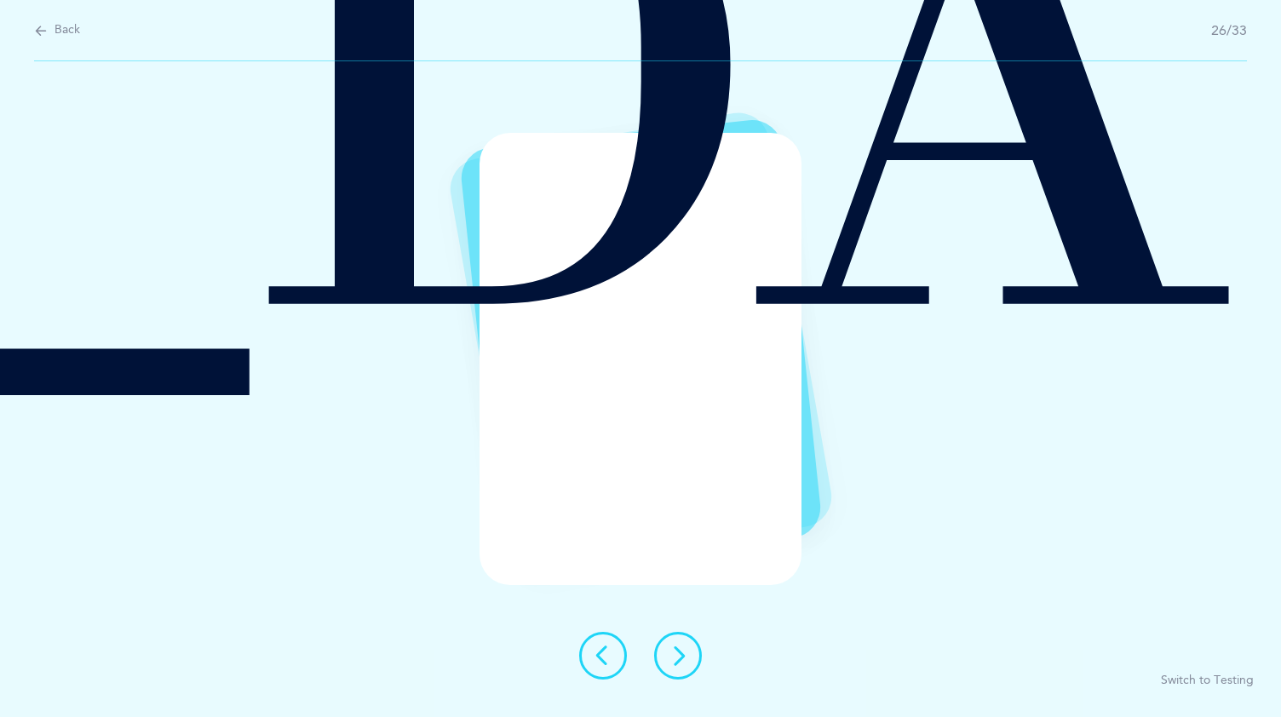
click at [679, 650] on icon at bounding box center [678, 656] width 20 height 20
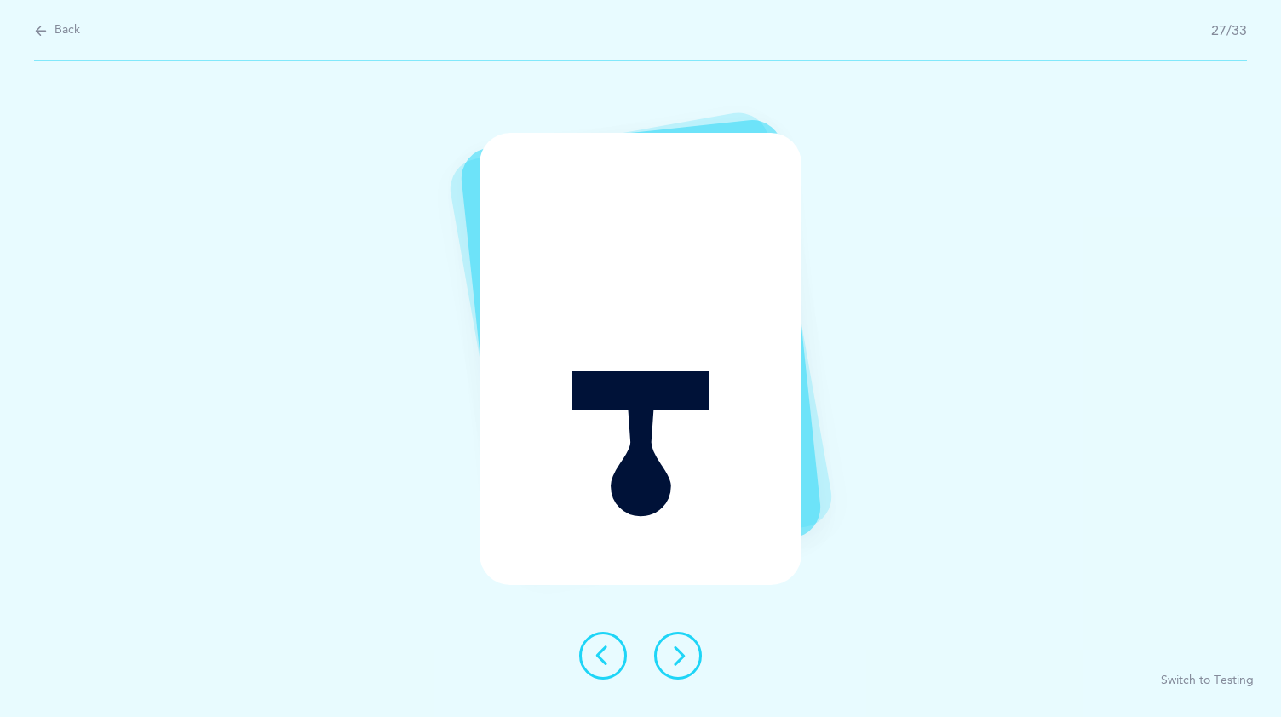
click at [679, 650] on icon at bounding box center [678, 656] width 20 height 20
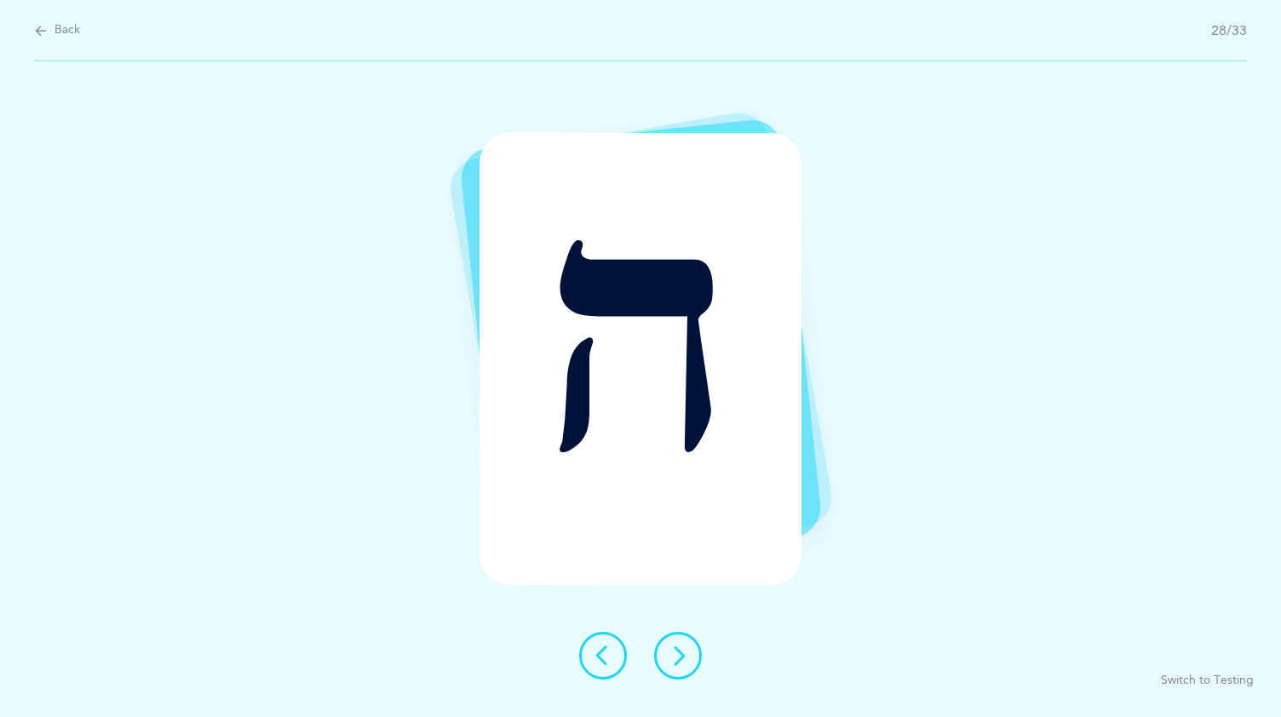
click at [679, 650] on icon at bounding box center [678, 656] width 20 height 20
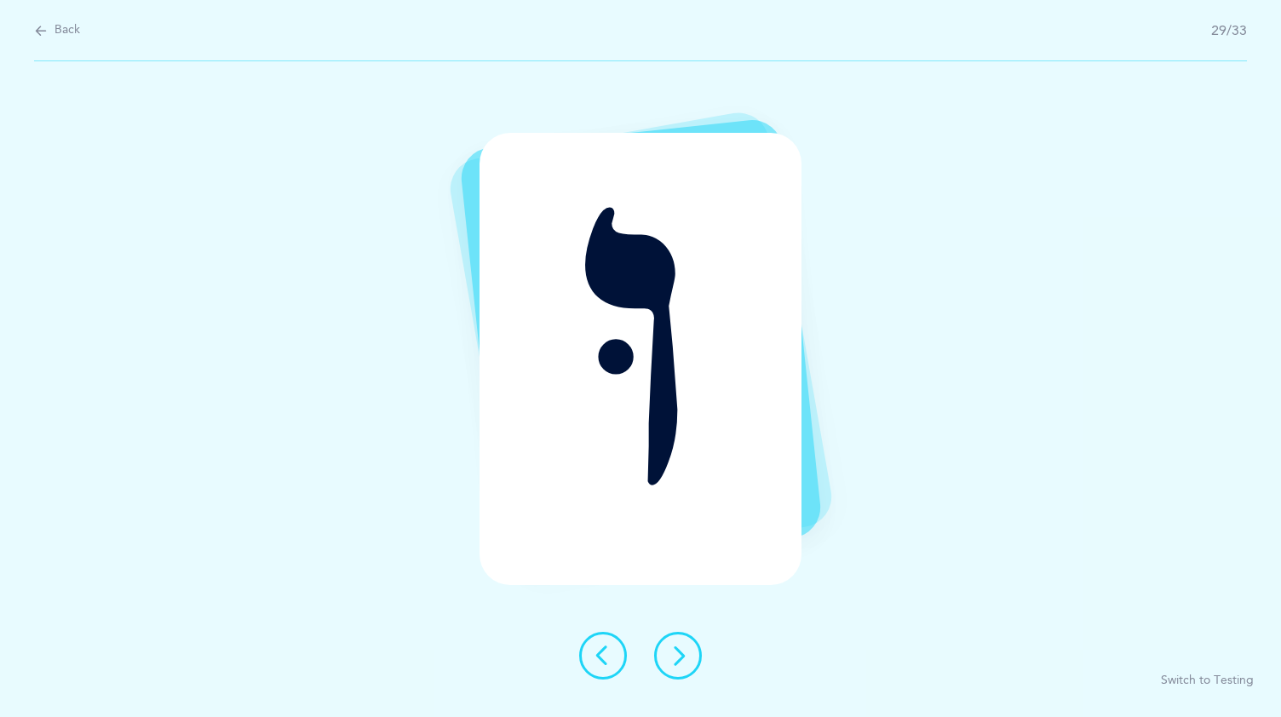
click at [679, 650] on icon at bounding box center [678, 656] width 20 height 20
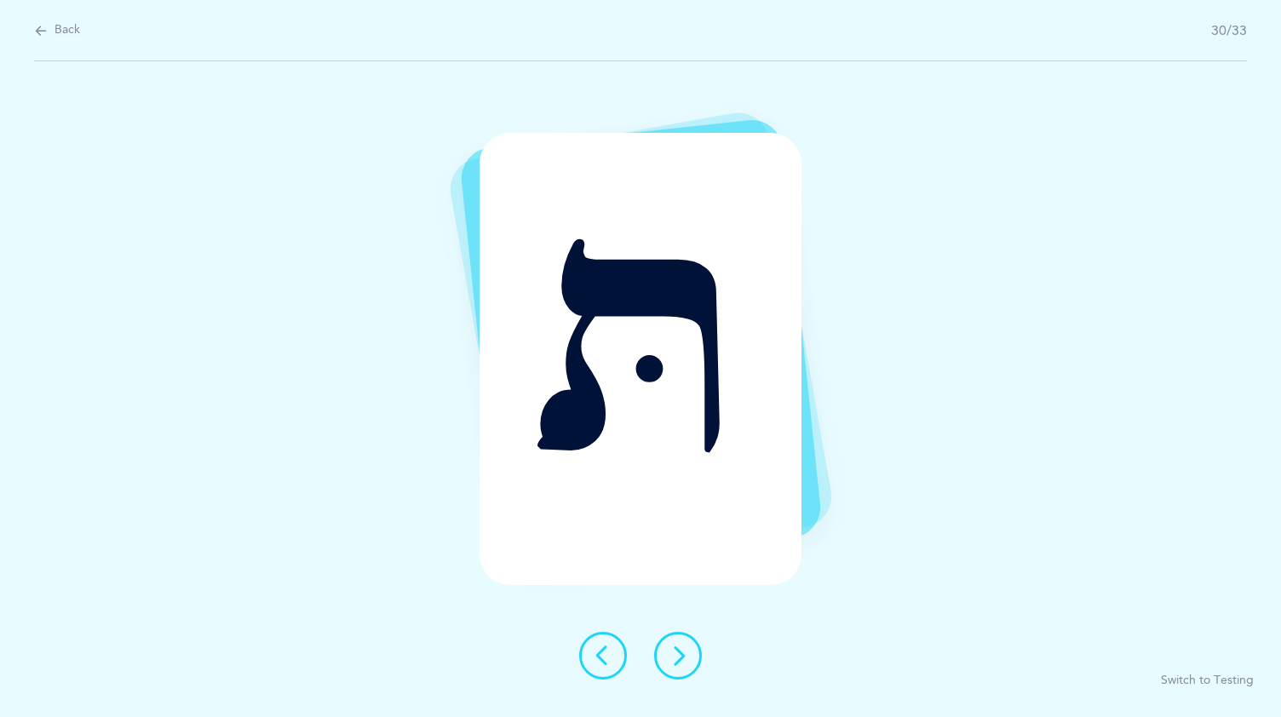
click at [679, 650] on icon at bounding box center [678, 656] width 20 height 20
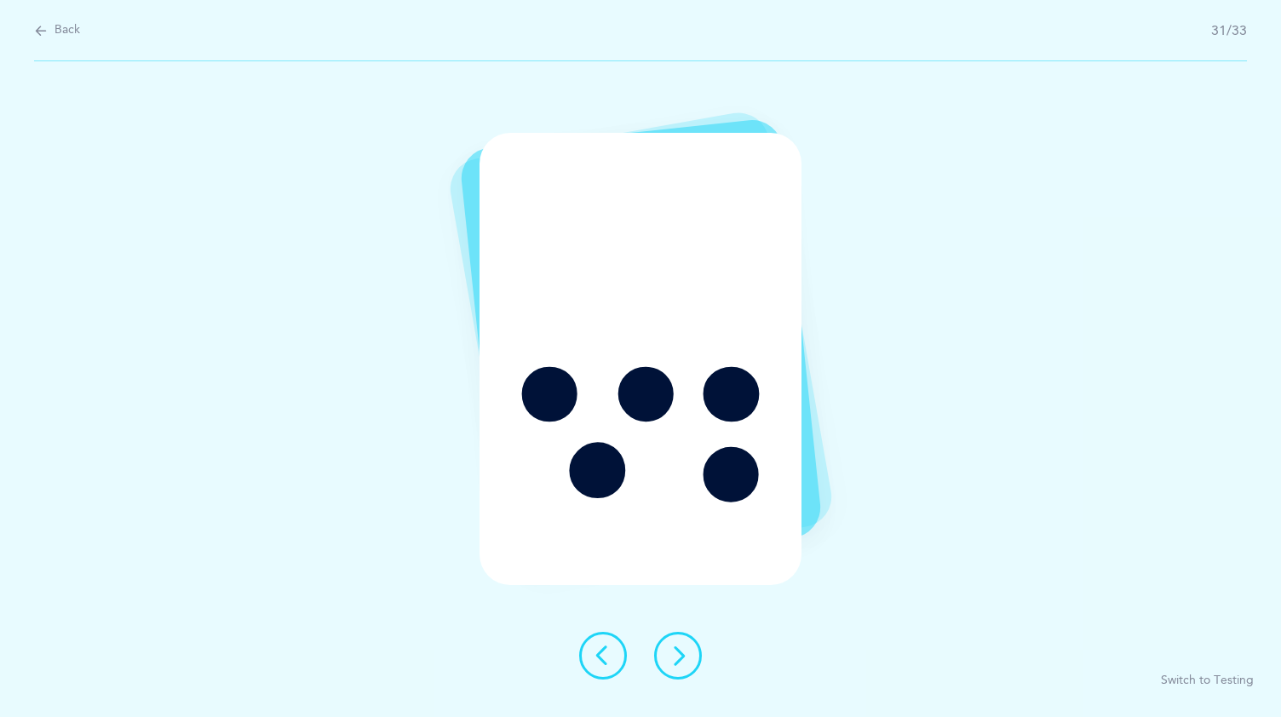
click at [679, 650] on icon at bounding box center [678, 656] width 20 height 20
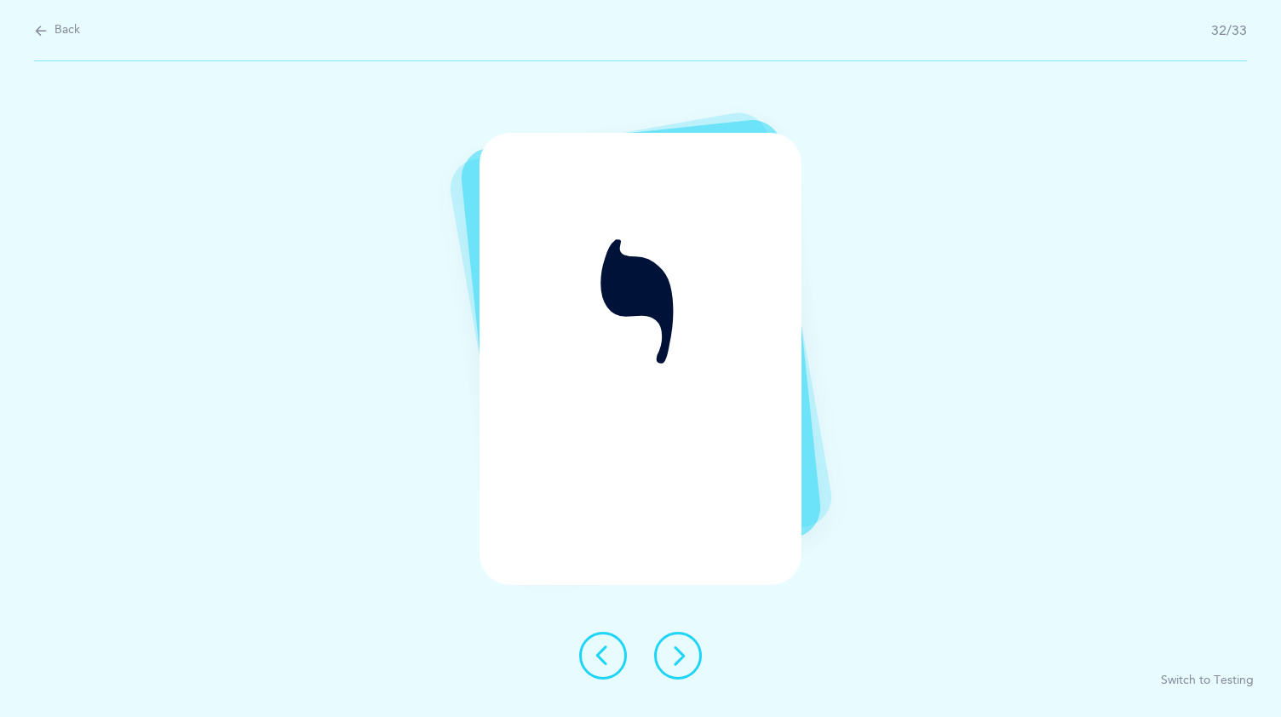
click at [679, 650] on icon at bounding box center [678, 656] width 20 height 20
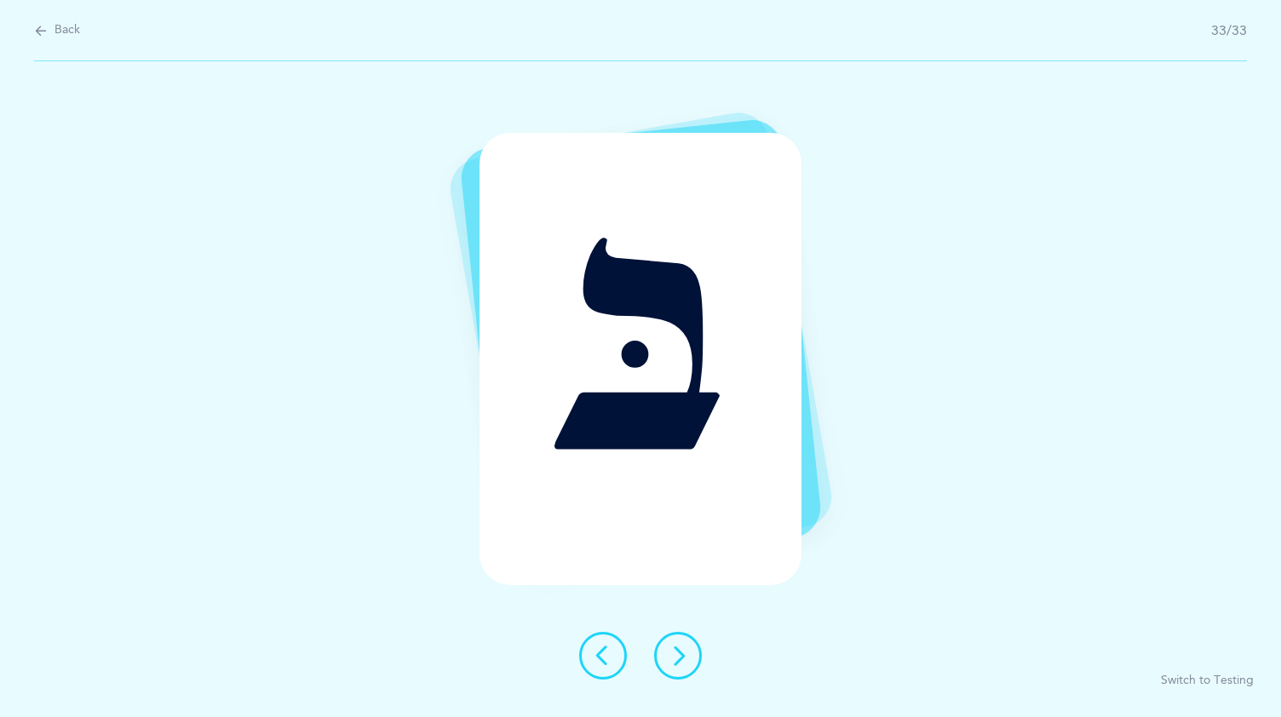
click at [679, 650] on icon at bounding box center [678, 656] width 20 height 20
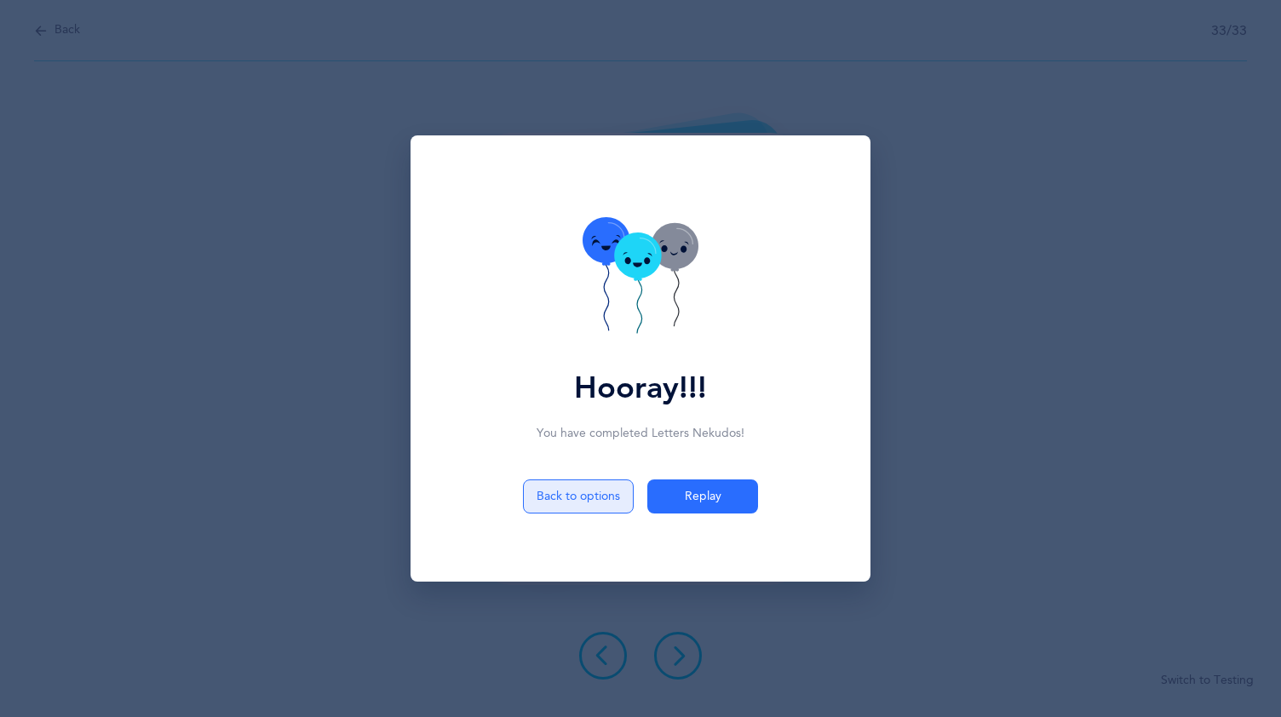
click at [606, 498] on button "Back to options" at bounding box center [578, 497] width 111 height 34
select select "3"
select select "27"
select select "single"
